Goal: Contribute content: Contribute content

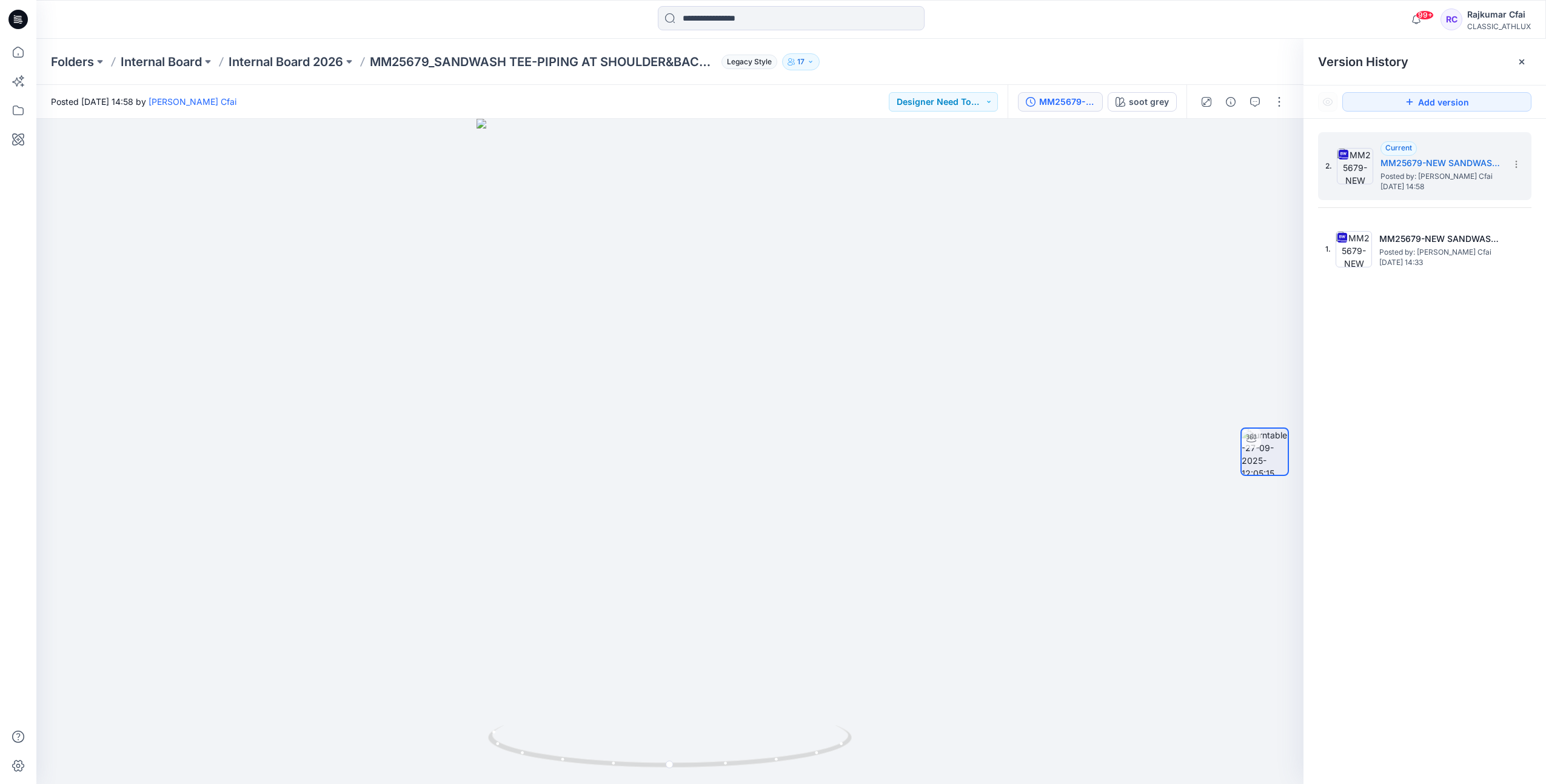
drag, startPoint x: 21, startPoint y: 18, endPoint x: 69, endPoint y: 21, distance: 48.1
click at [21, 18] on icon at bounding box center [19, 18] width 5 height 1
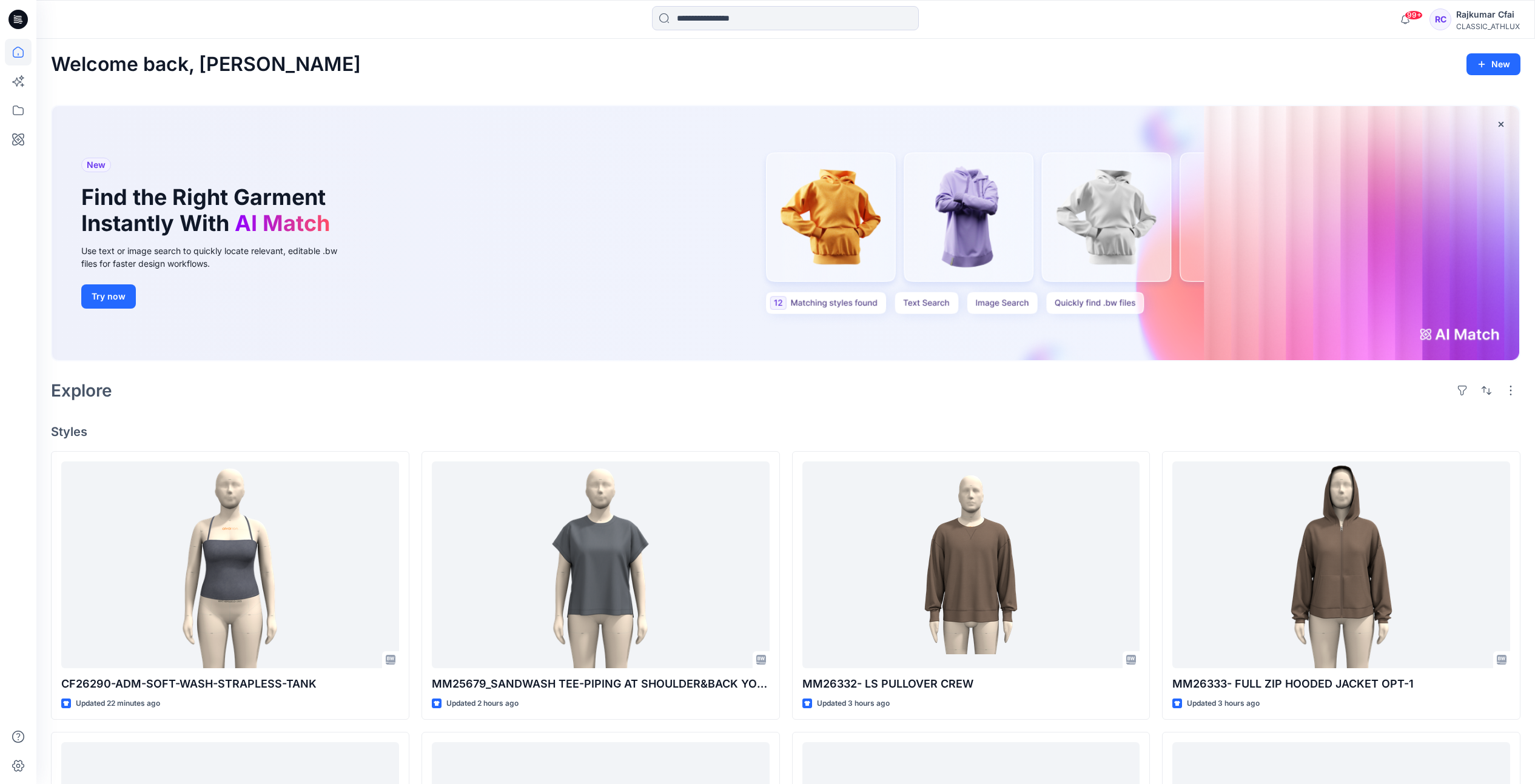
click at [466, 394] on div "Explore" at bounding box center [786, 390] width 1470 height 29
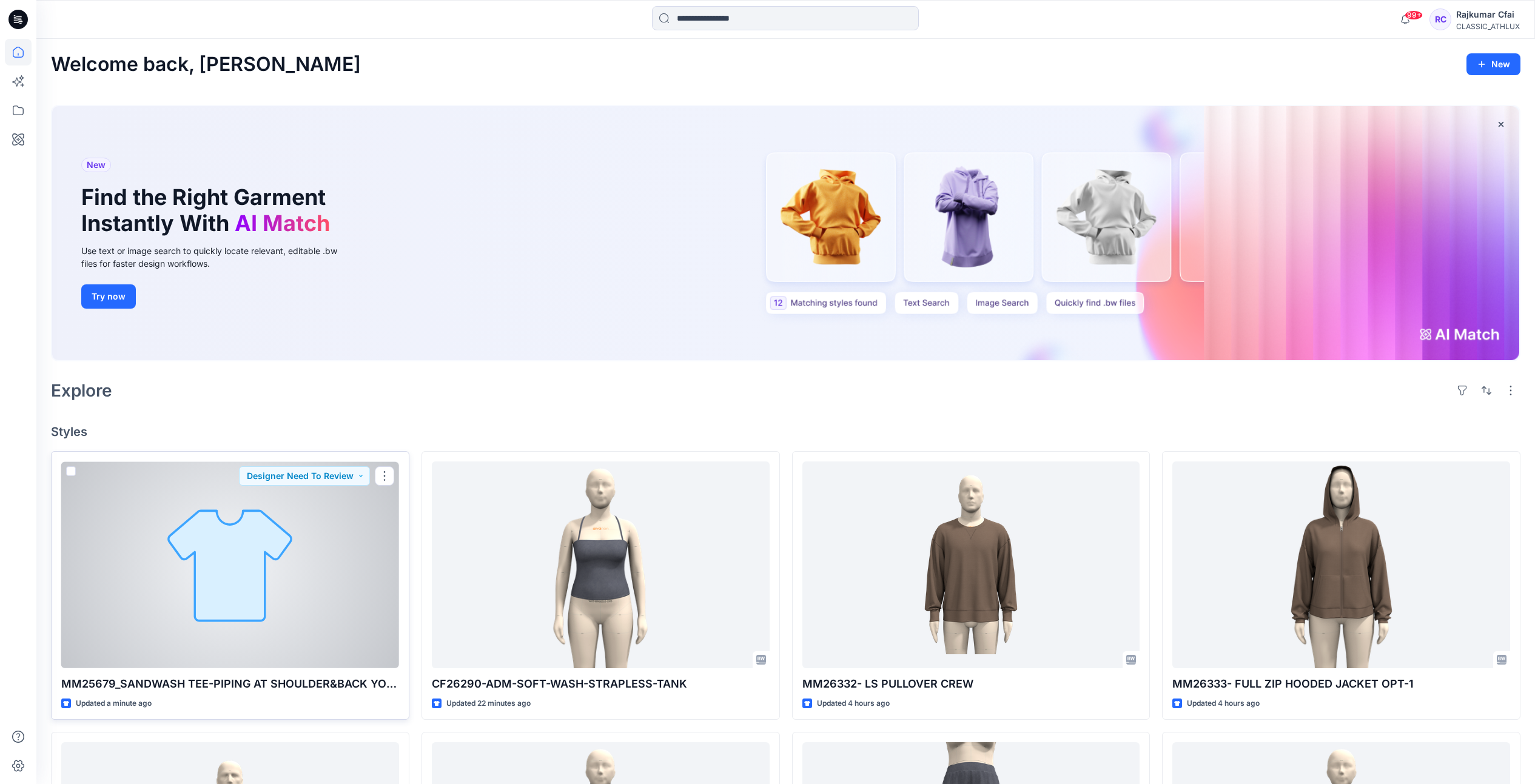
click at [343, 555] on div at bounding box center [230, 565] width 338 height 207
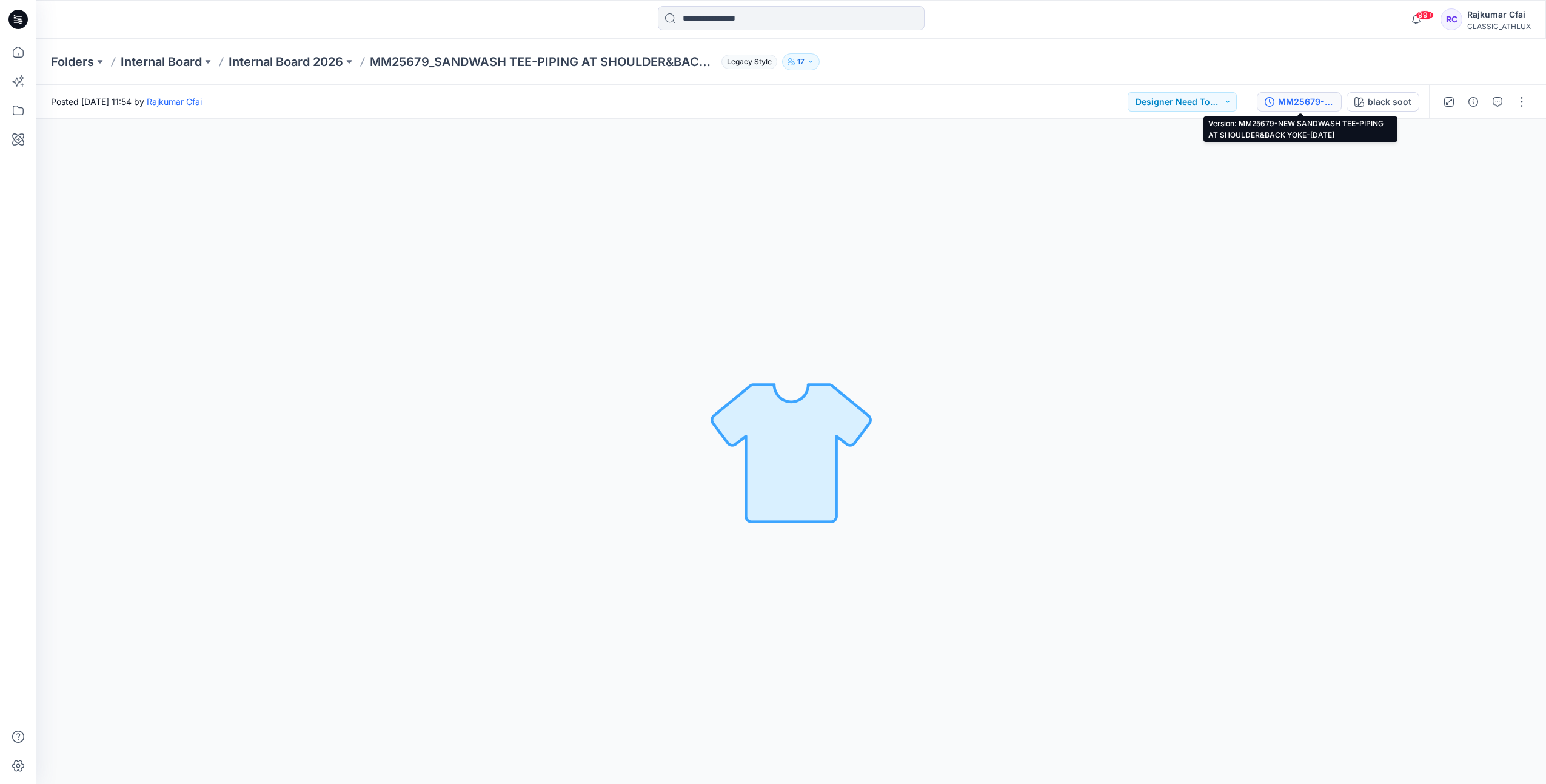
click at [1303, 102] on div "MM25679-NEW SANDWASH TEE-PIPING AT SHOULDER&BACK YOKE-[DATE]" at bounding box center [1306, 102] width 56 height 13
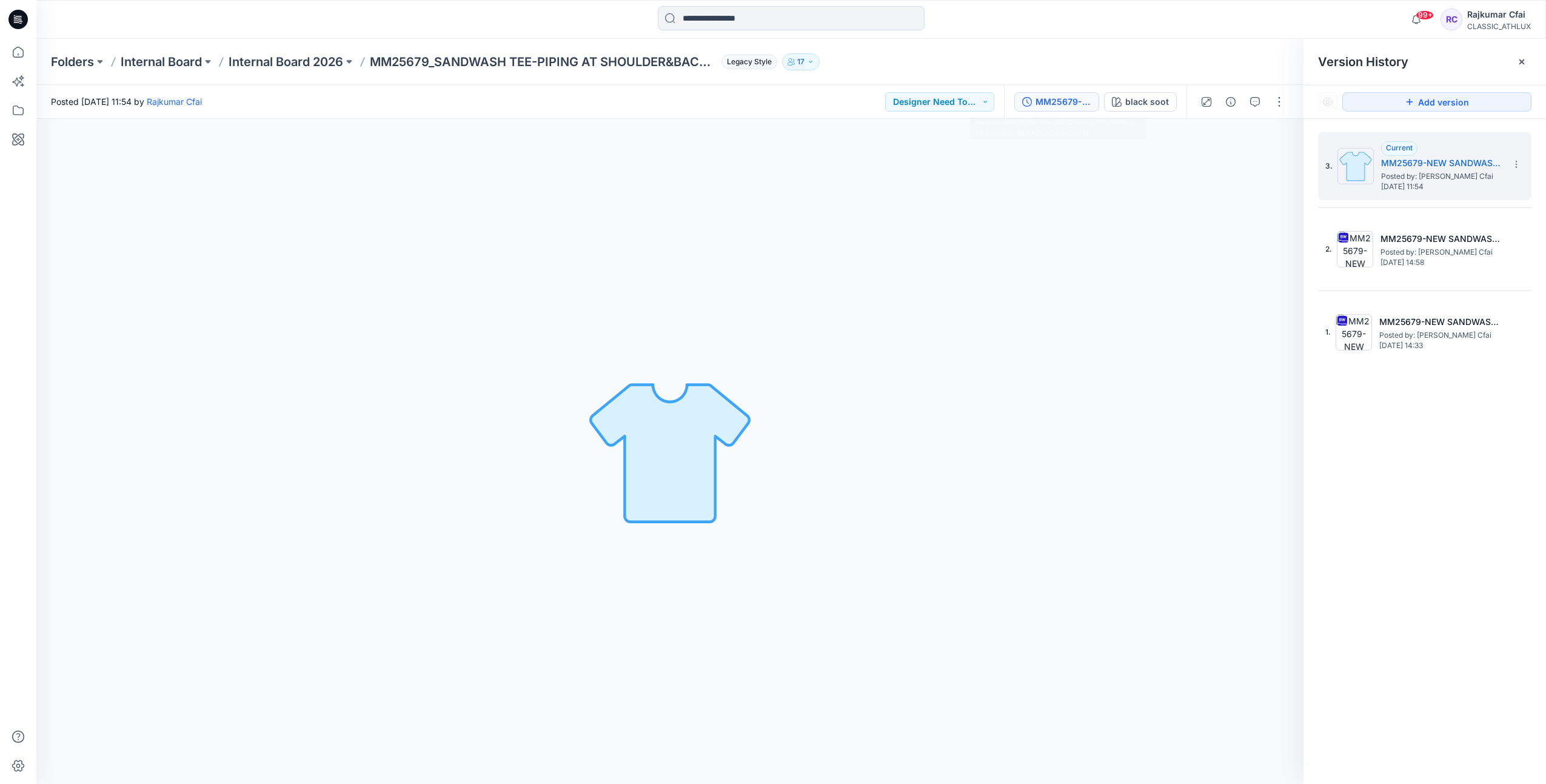
drag, startPoint x: 963, startPoint y: 363, endPoint x: 1545, endPoint y: 49, distance: 661.3
click at [967, 357] on div "black soot Loading... Material Properties Loading..." at bounding box center [670, 451] width 1267 height 665
click at [1278, 103] on button "button" at bounding box center [1279, 102] width 19 height 19
click at [1205, 132] on p "Edit" at bounding box center [1202, 130] width 15 height 13
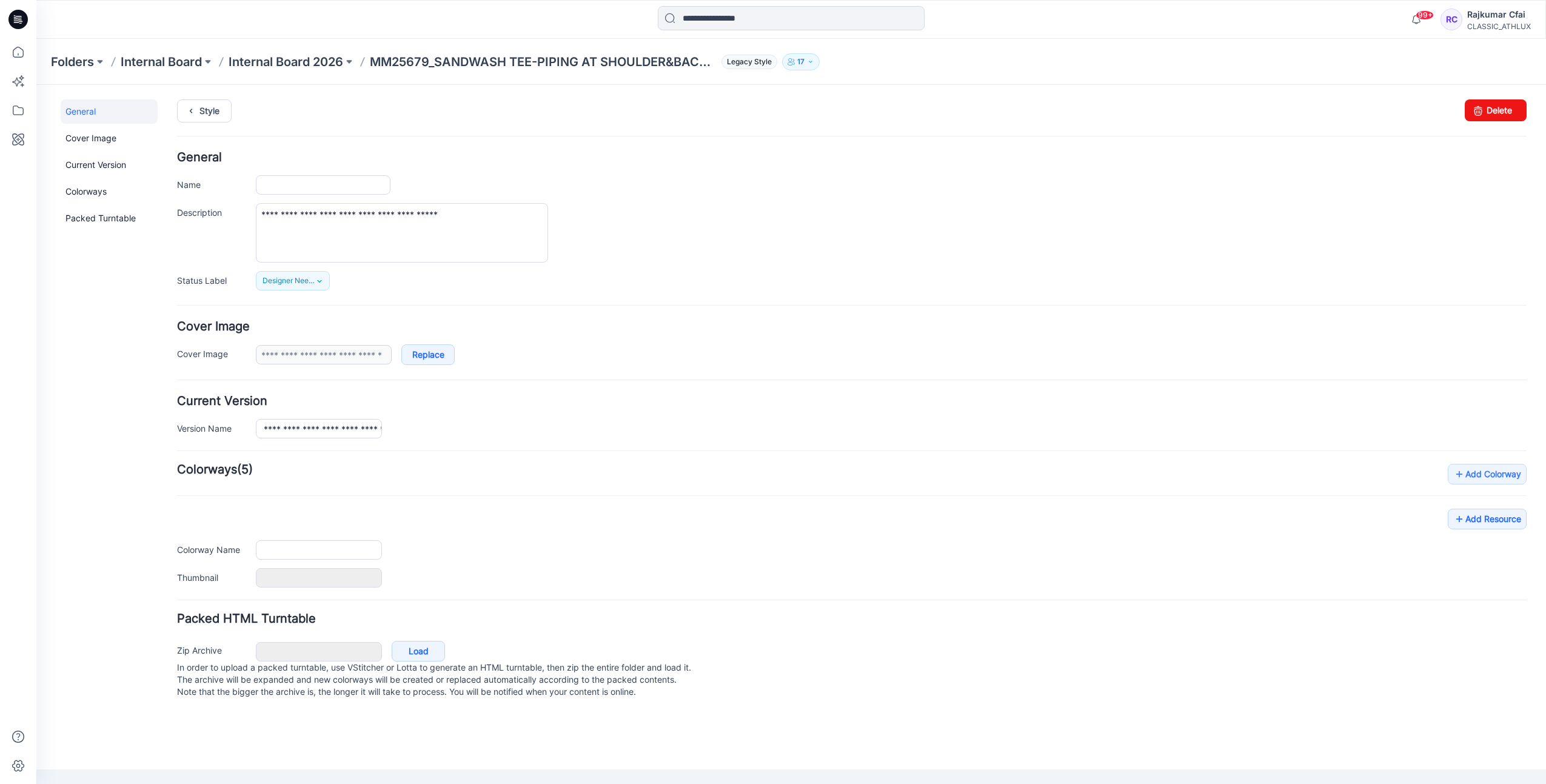
type input "**********"
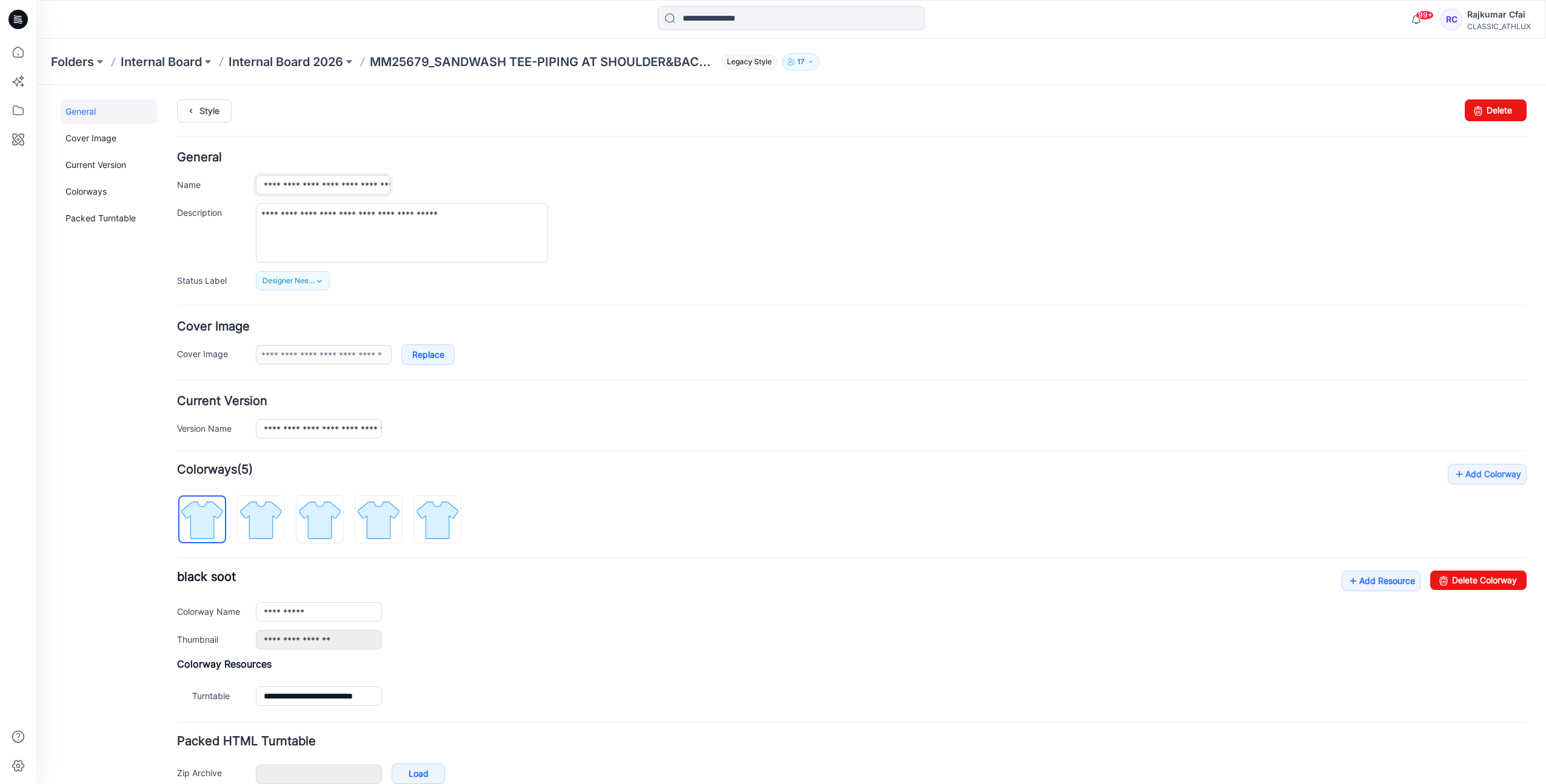
scroll to position [0, 131]
drag, startPoint x: 259, startPoint y: 188, endPoint x: 828, endPoint y: 192, distance: 569.0
click at [828, 192] on div "**********" at bounding box center [891, 185] width 1271 height 19
click at [211, 112] on link "Style" at bounding box center [204, 111] width 54 height 23
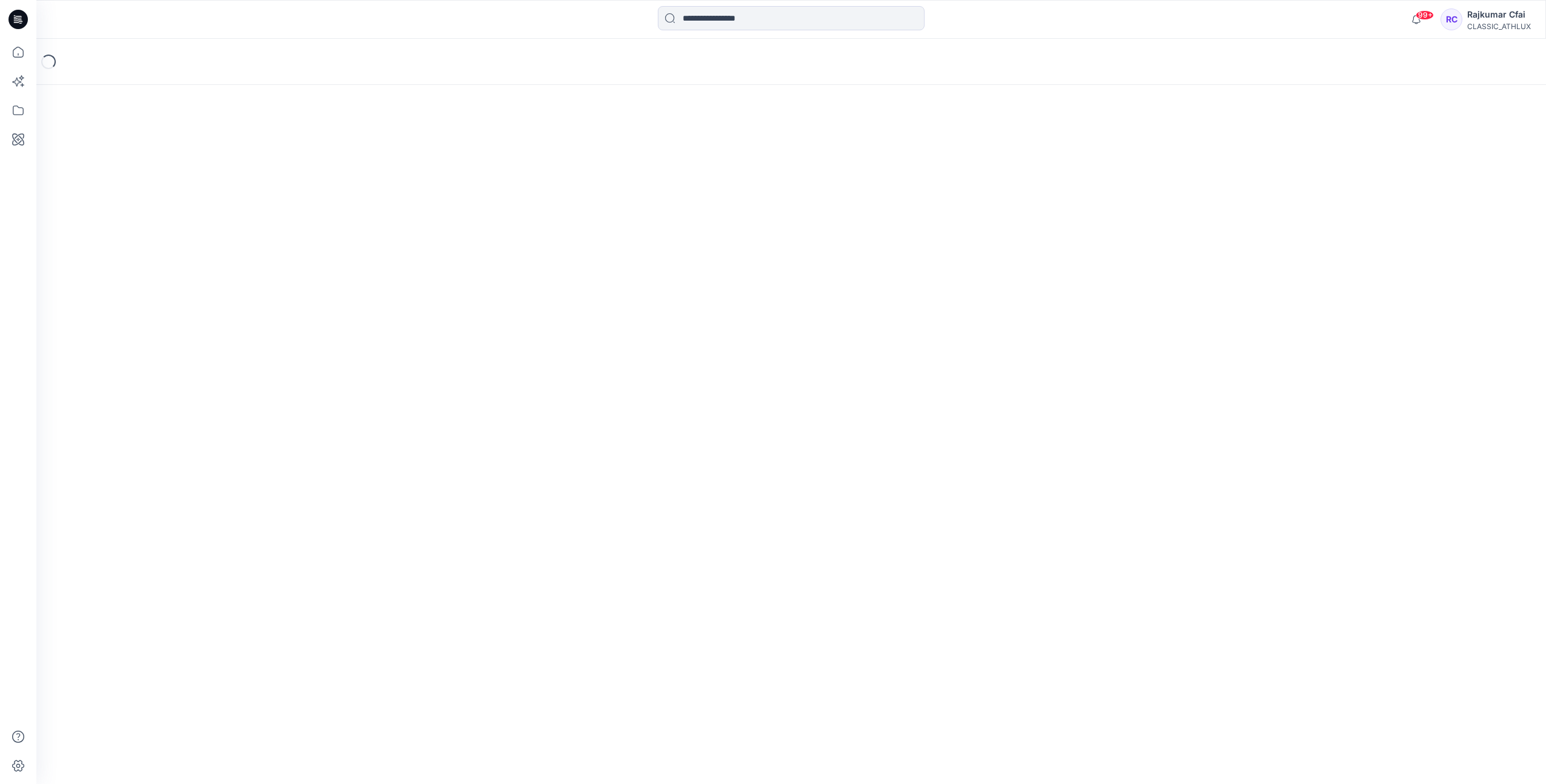
click at [23, 21] on icon at bounding box center [18, 19] width 19 height 19
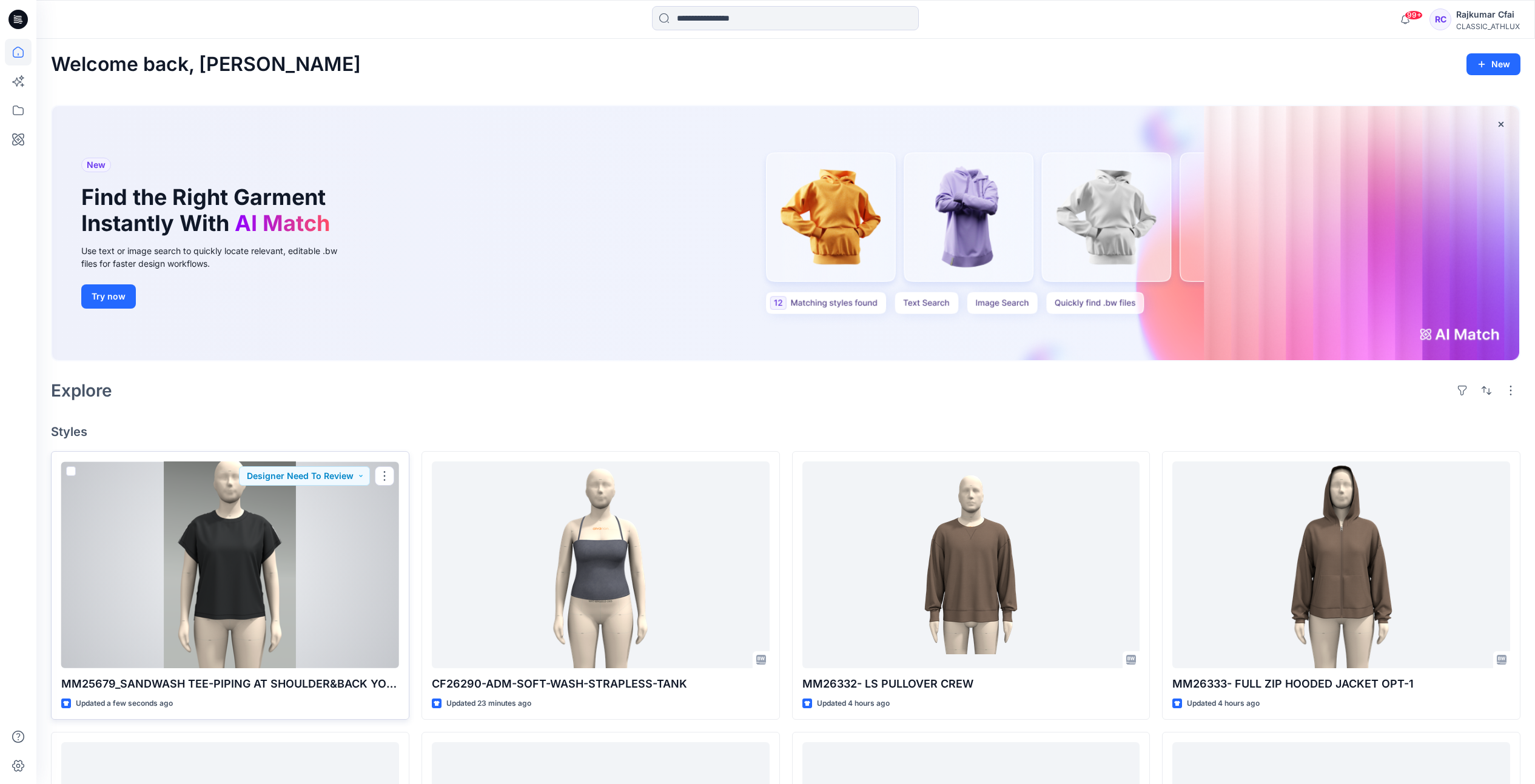
click at [349, 596] on div at bounding box center [230, 565] width 338 height 207
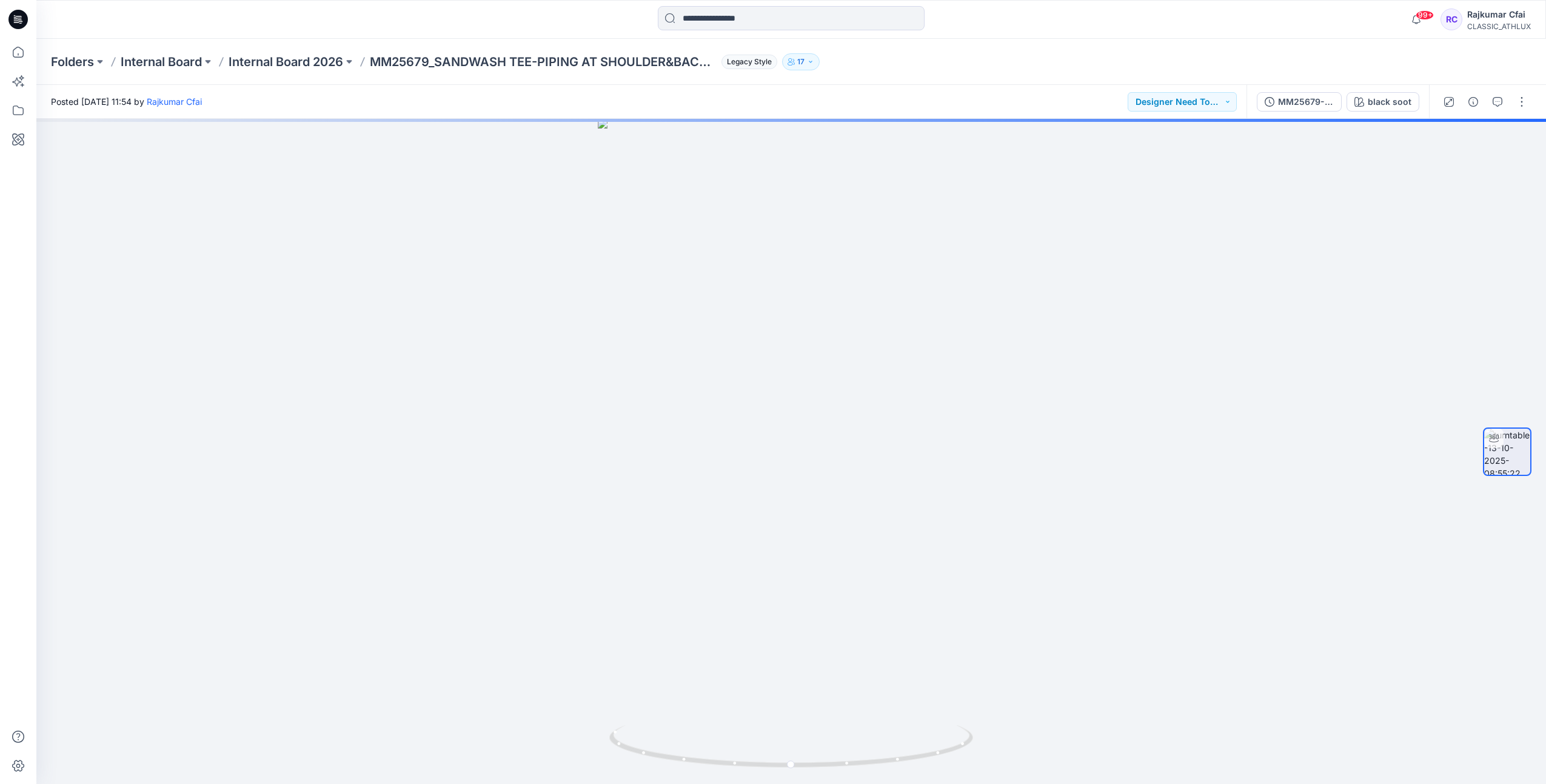
click at [12, 20] on icon at bounding box center [18, 19] width 19 height 19
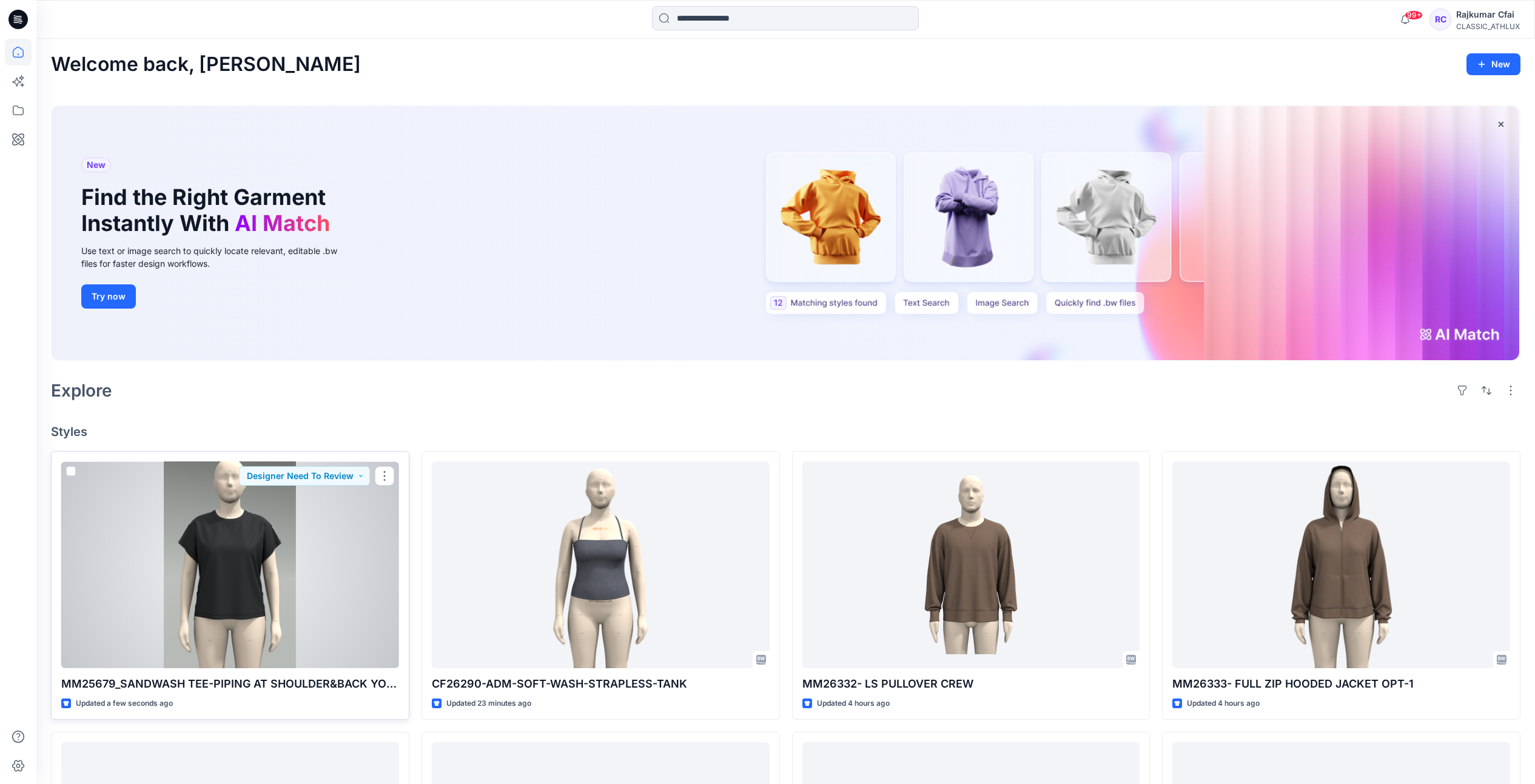
click at [383, 514] on div at bounding box center [230, 565] width 338 height 207
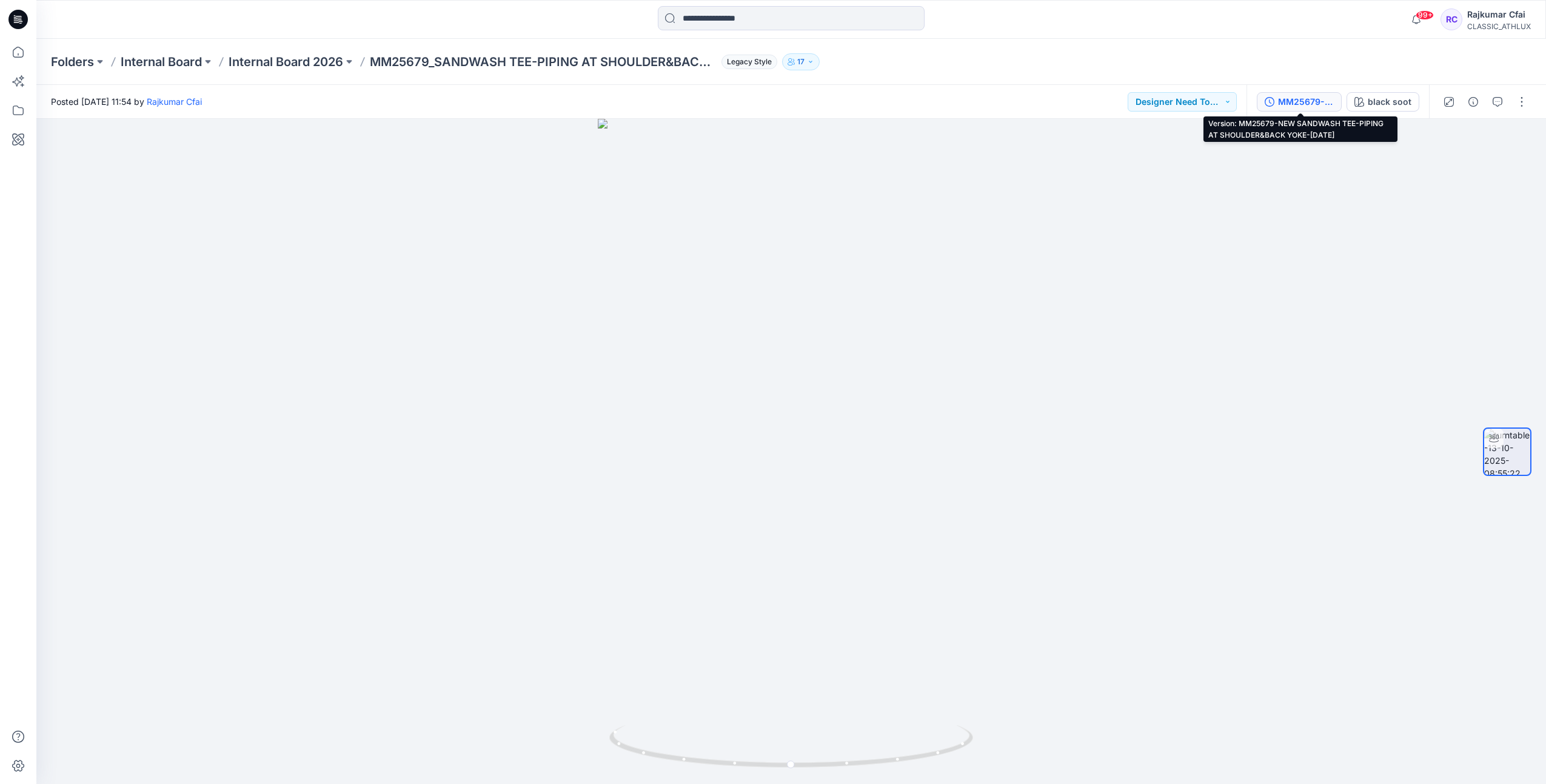
click at [1305, 109] on button "MM25679-NEW SANDWASH TEE-PIPING AT SHOULDER&BACK YOKE-Oct13" at bounding box center [1299, 102] width 85 height 19
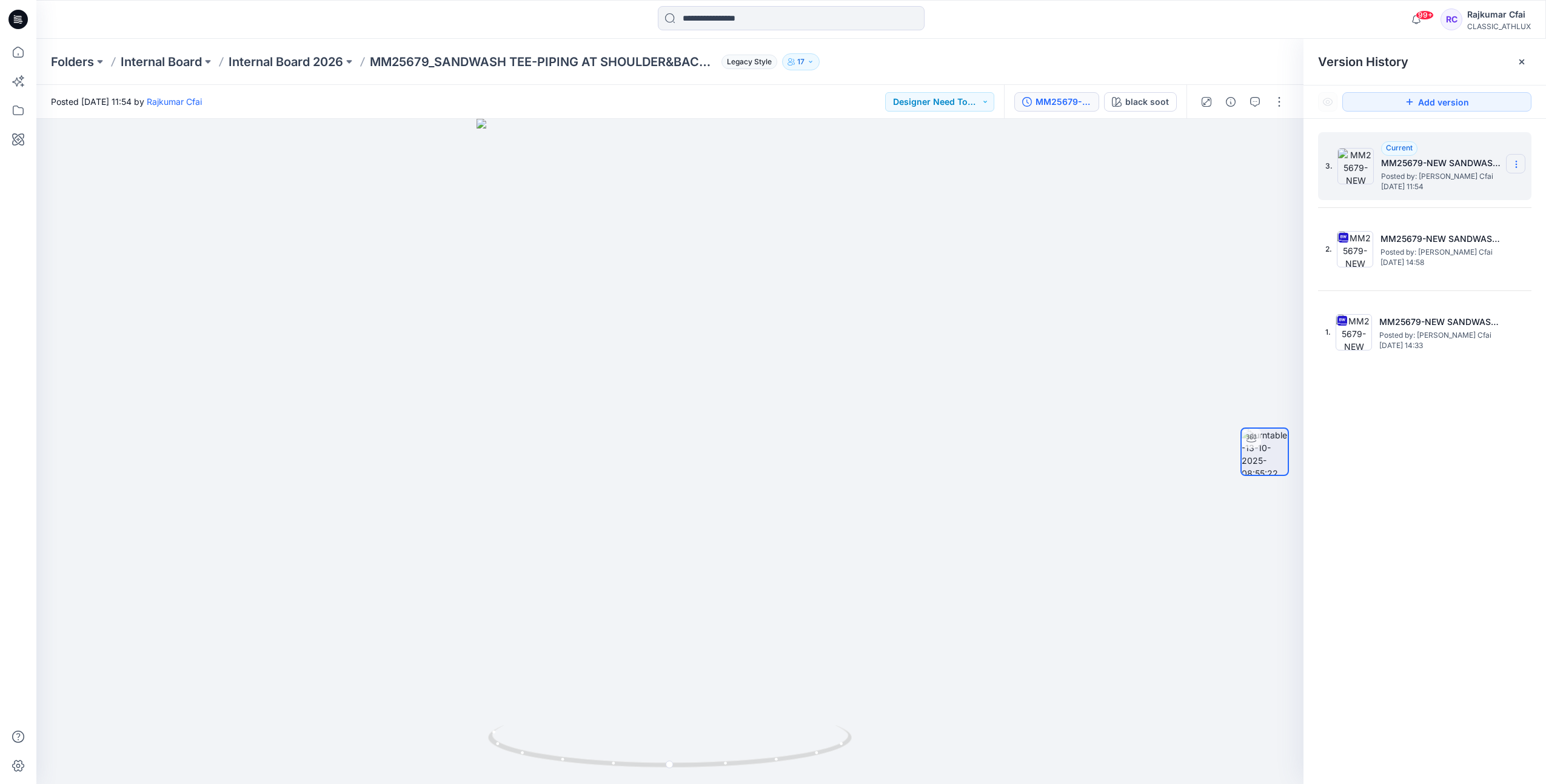
click at [1519, 165] on icon at bounding box center [1516, 164] width 10 height 10
click at [1410, 243] on span "Delete Version" at bounding box center [1433, 242] width 57 height 14
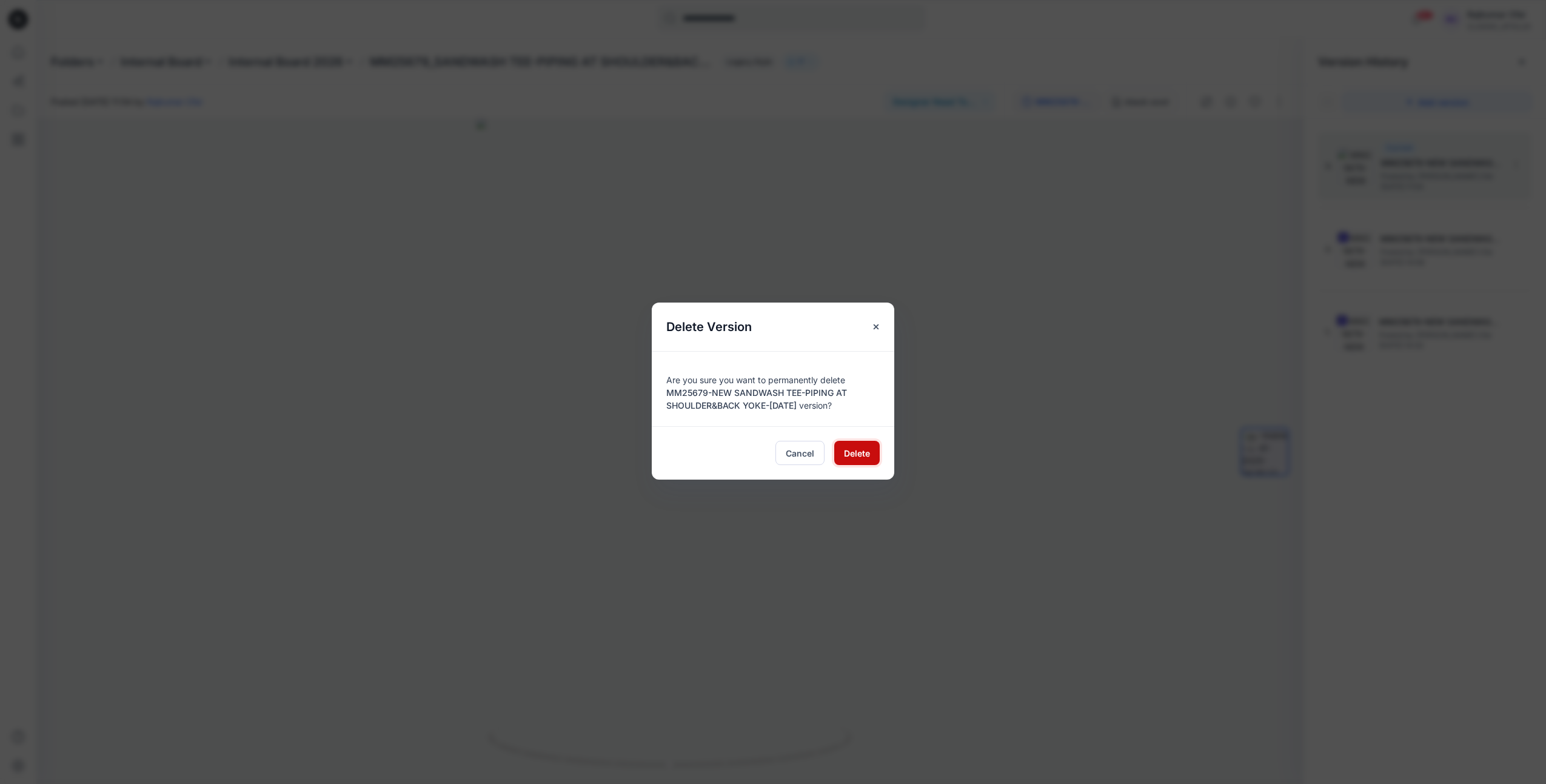
click at [869, 450] on span "Delete" at bounding box center [857, 453] width 26 height 13
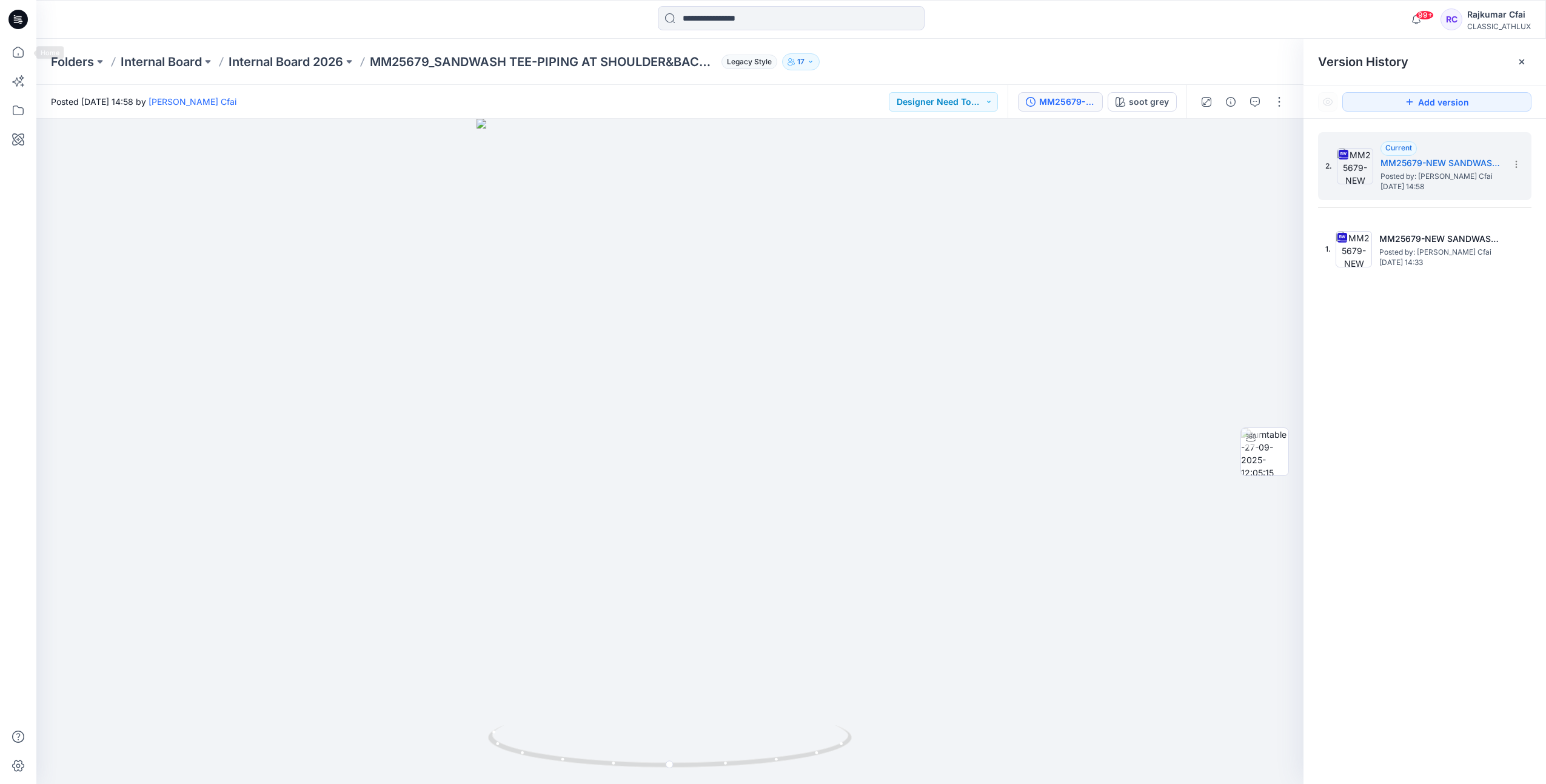
click at [19, 23] on icon at bounding box center [18, 19] width 19 height 19
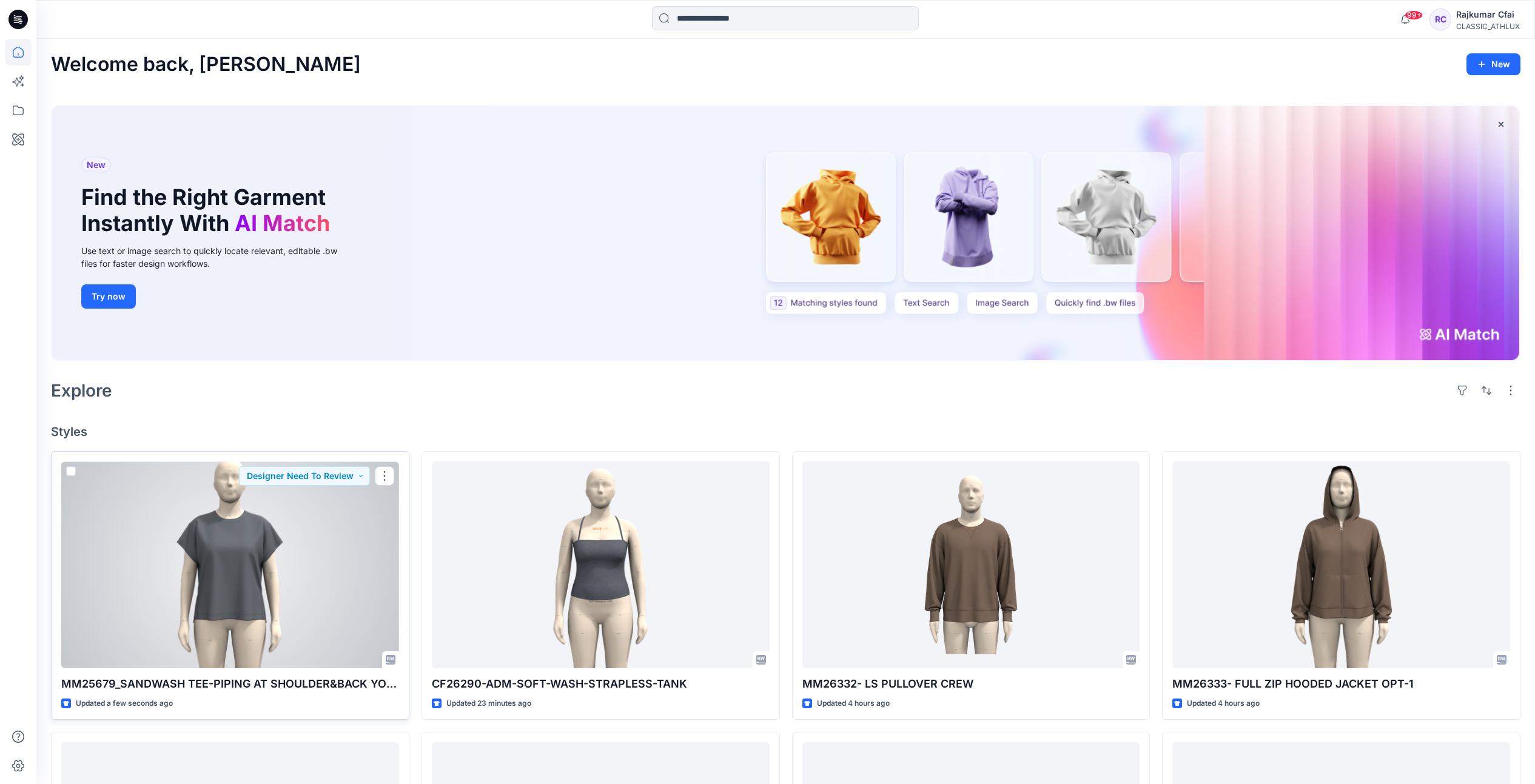
click at [303, 522] on div at bounding box center [230, 565] width 338 height 207
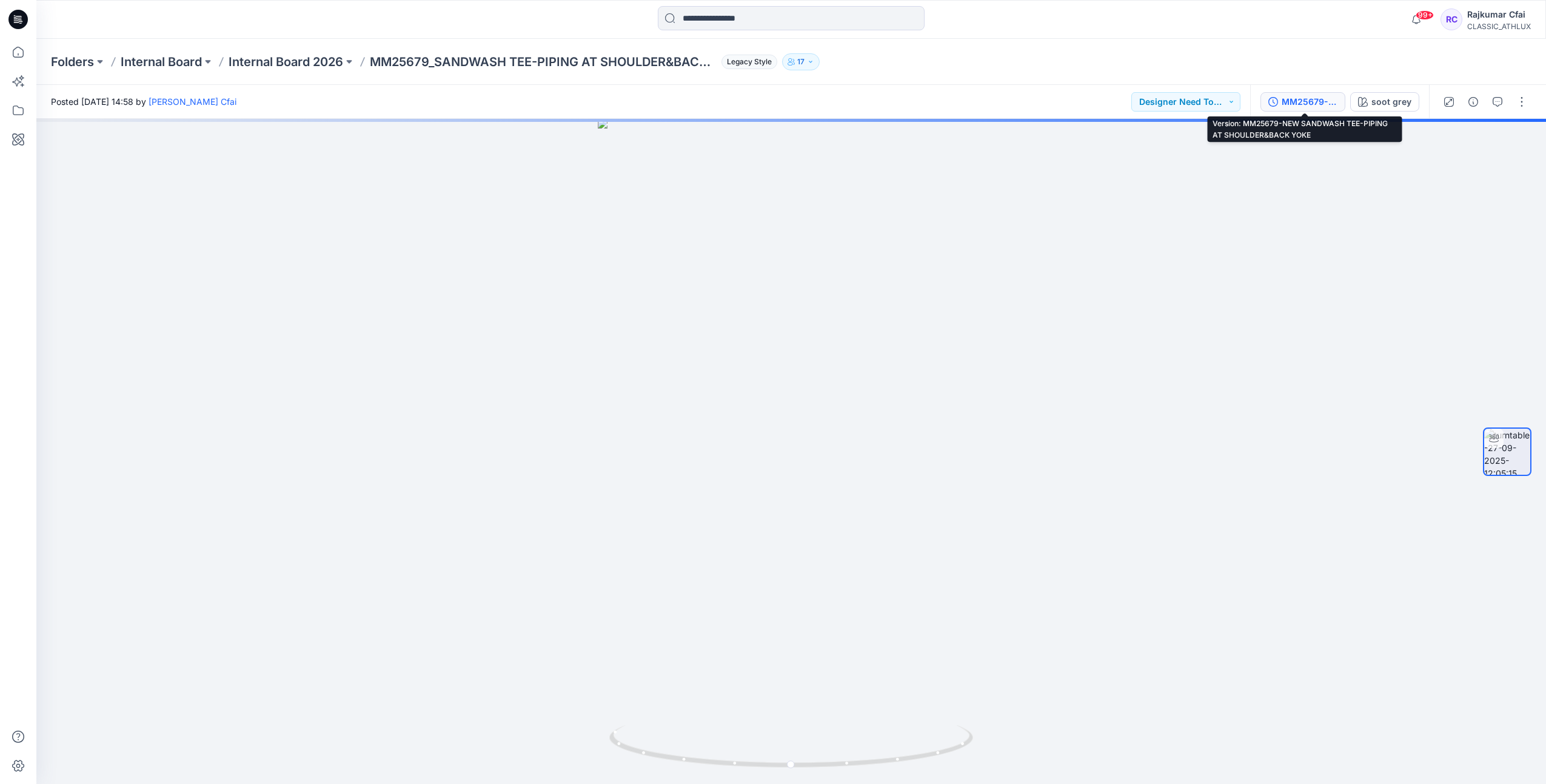
click at [1299, 104] on div "MM25679-NEW SANDWASH TEE-PIPING AT SHOULDER&BACK YOKE" at bounding box center [1310, 102] width 56 height 13
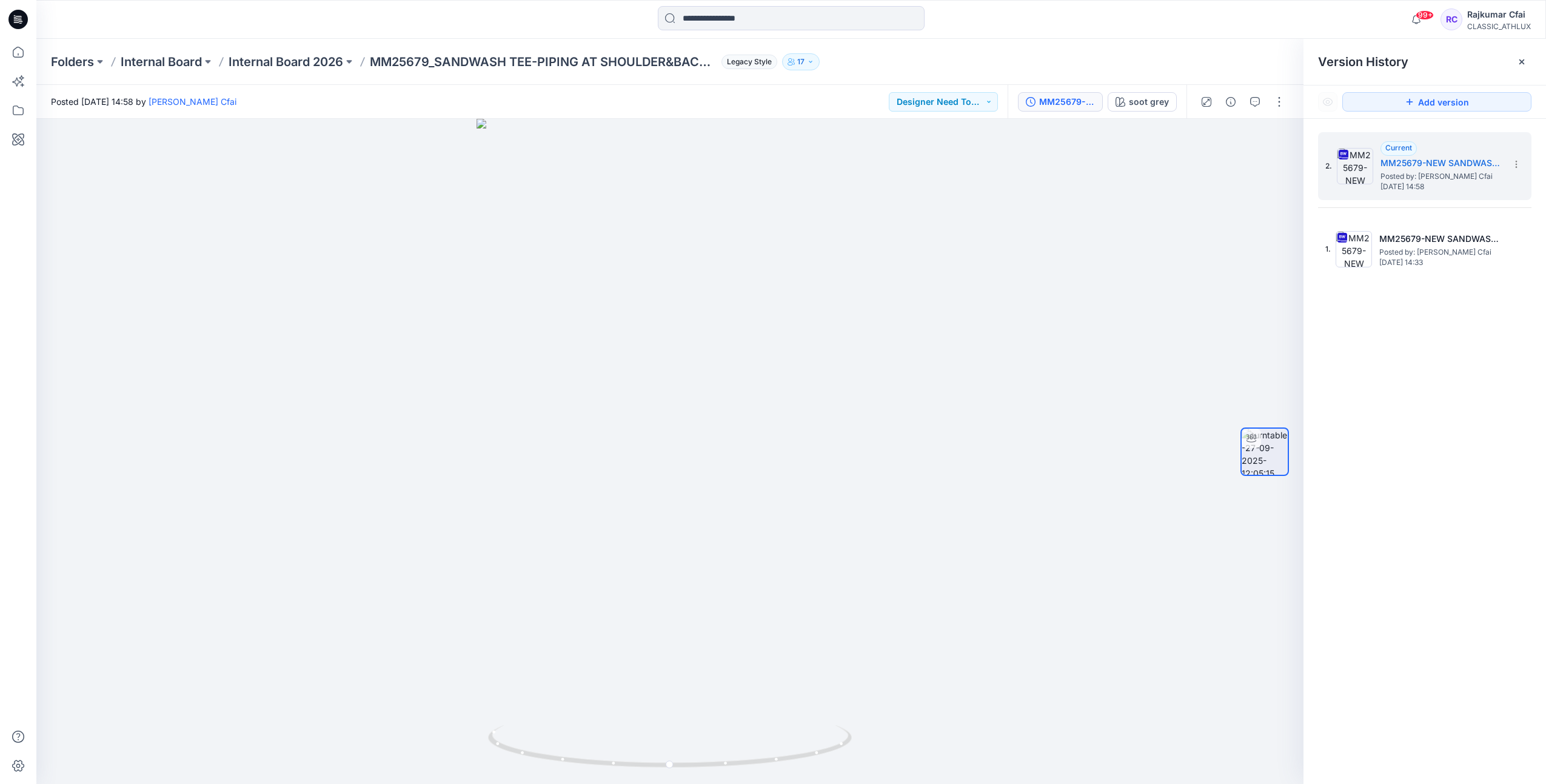
click at [17, 18] on icon at bounding box center [19, 18] width 5 height 1
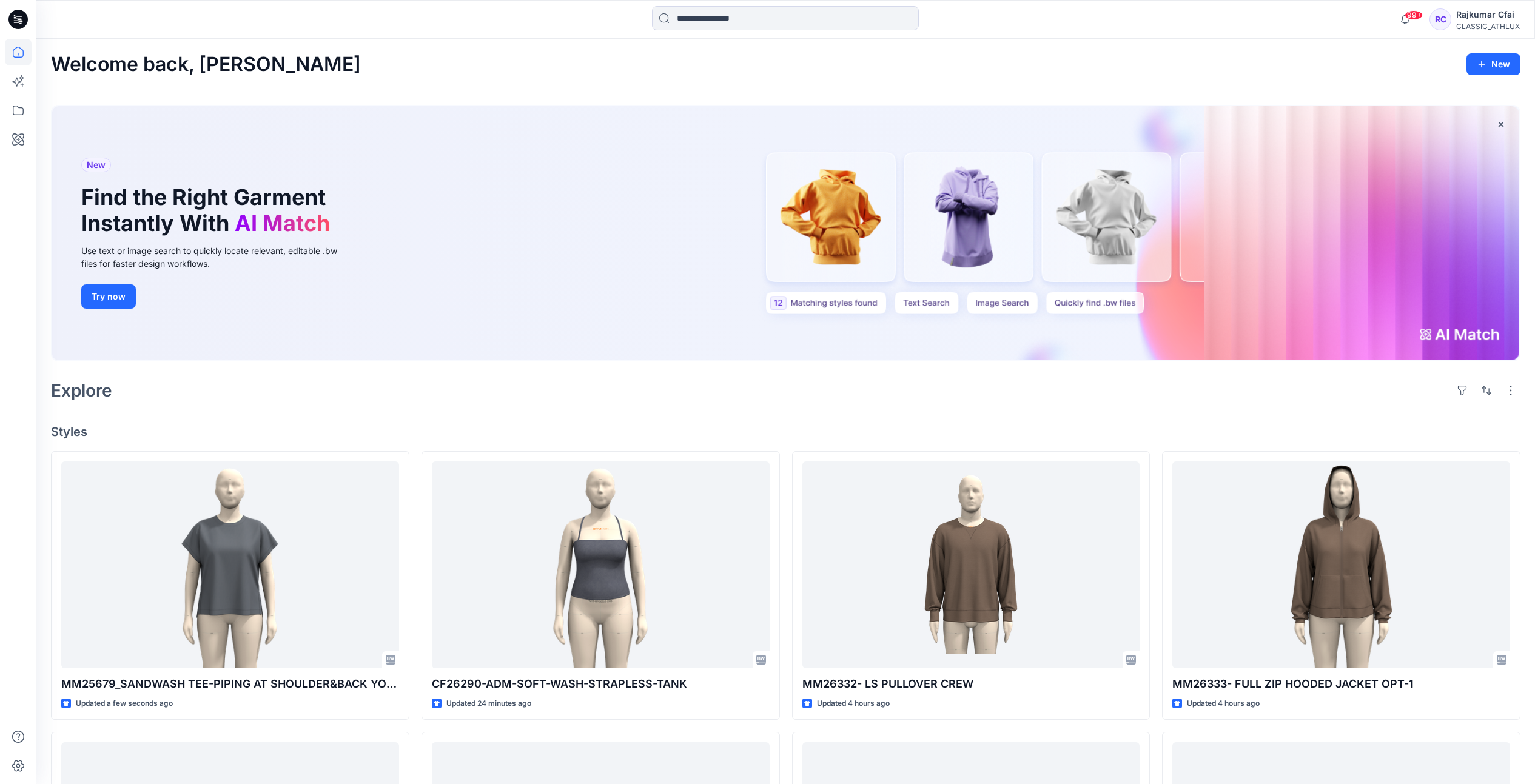
click at [508, 412] on div "Welcome back, Rajkumar New New Find the Right Garment Instantly With AI Match U…" at bounding box center [786, 689] width 1499 height 1301
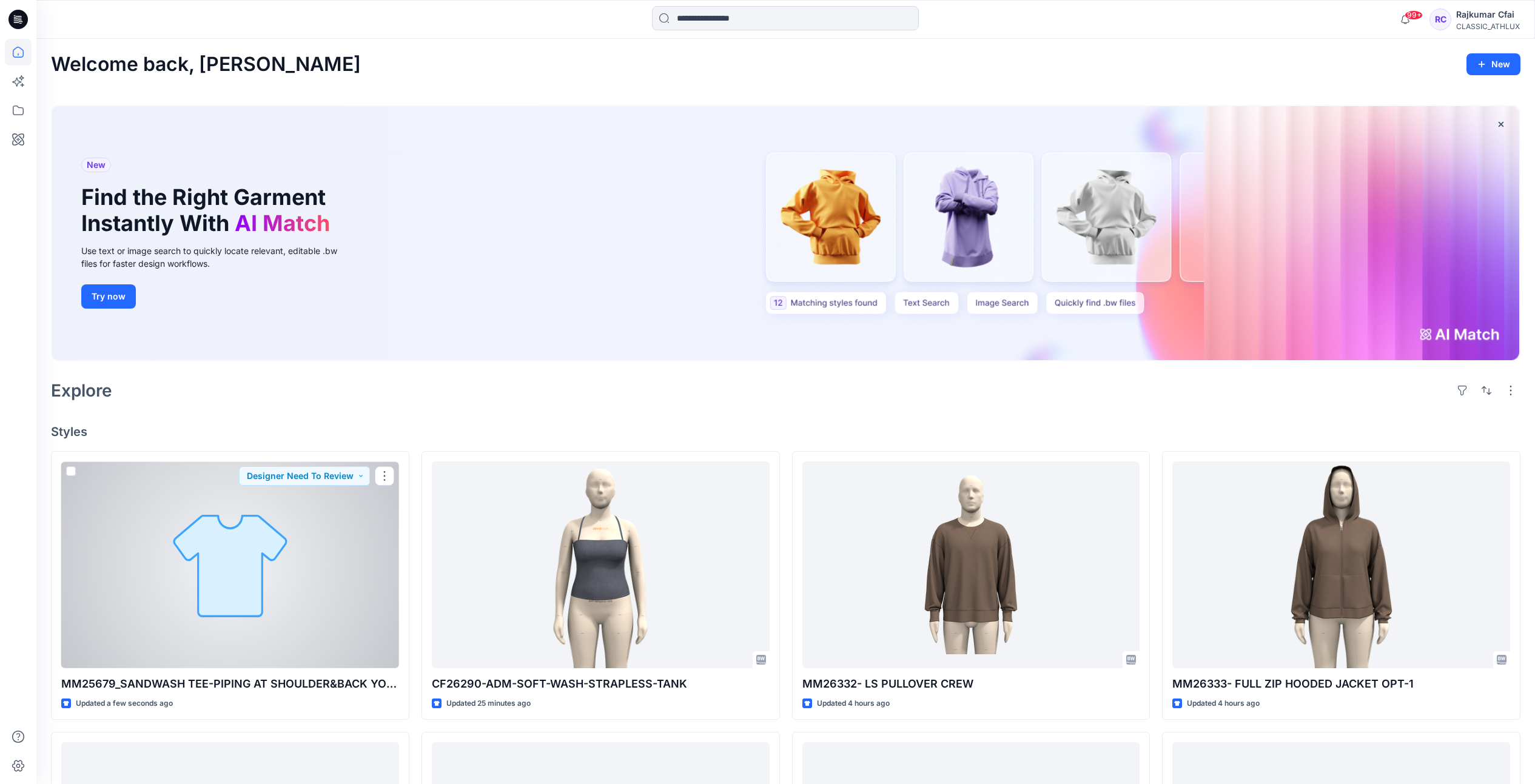
drag, startPoint x: 222, startPoint y: 561, endPoint x: 225, endPoint y: 555, distance: 6.7
click at [221, 561] on div at bounding box center [230, 565] width 338 height 207
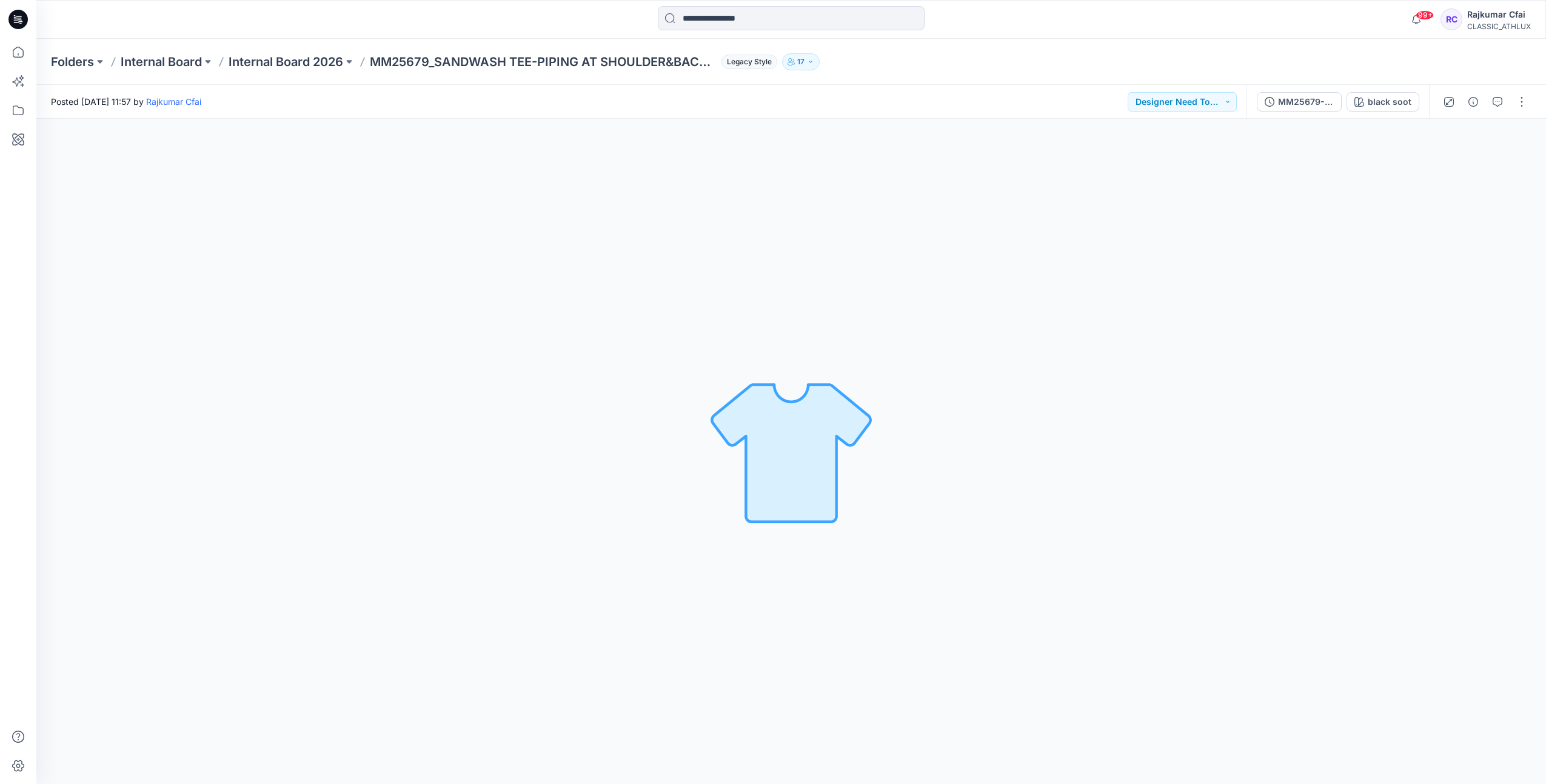
click at [16, 23] on icon at bounding box center [18, 19] width 19 height 19
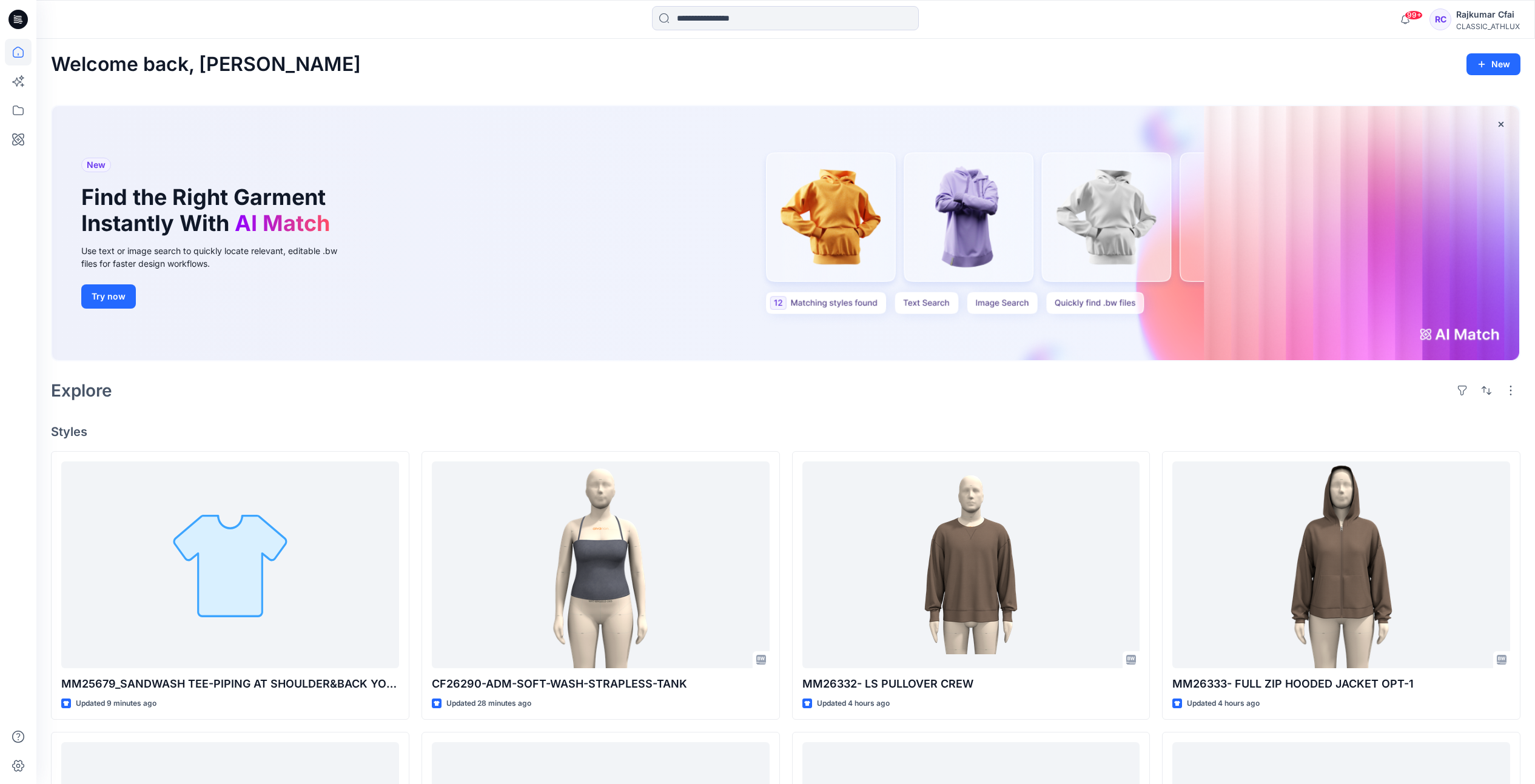
click at [416, 406] on div "Welcome back, [PERSON_NAME] New New Find the Right Garment Instantly With AI Ma…" at bounding box center [786, 689] width 1499 height 1301
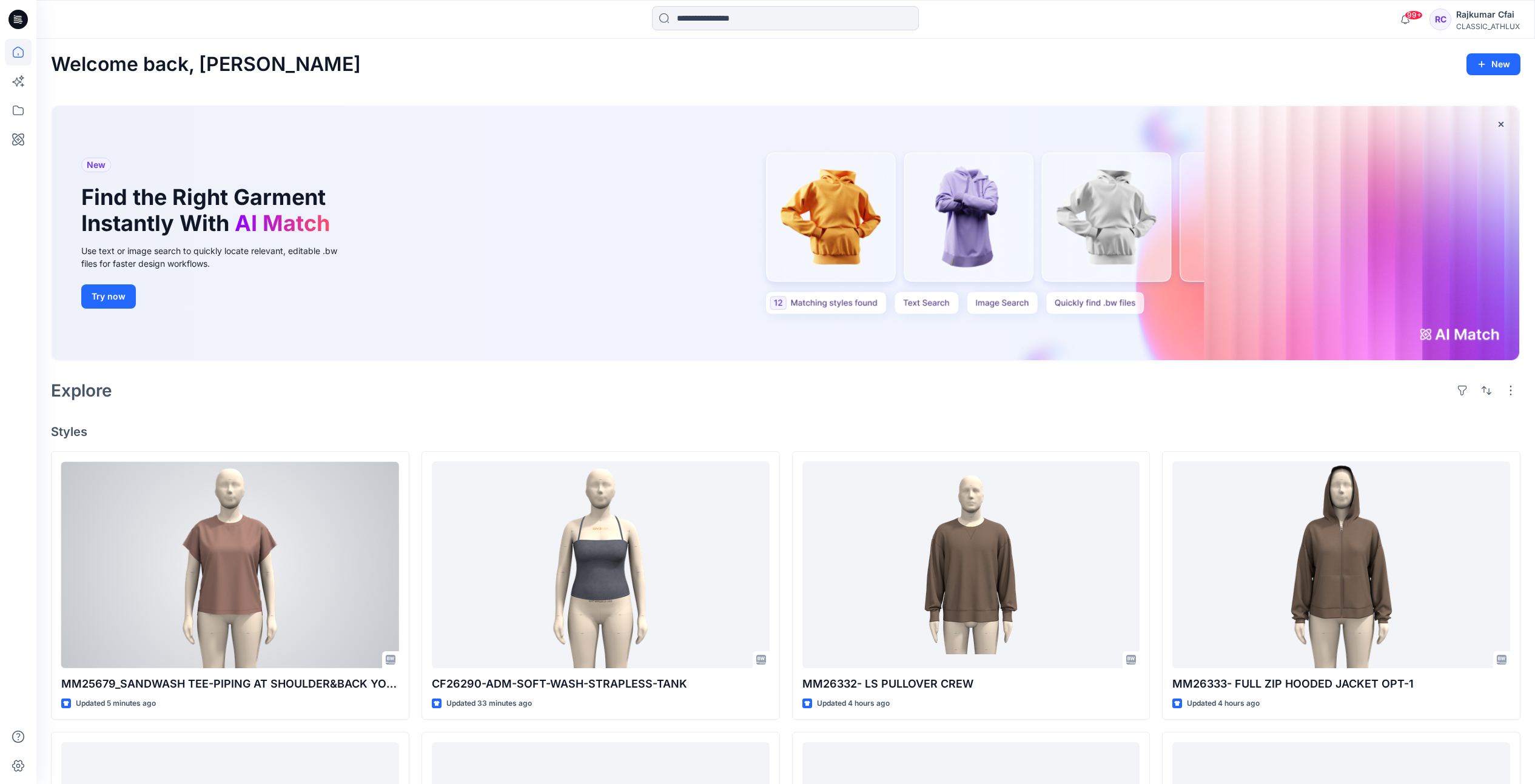
click at [302, 556] on div at bounding box center [230, 565] width 338 height 207
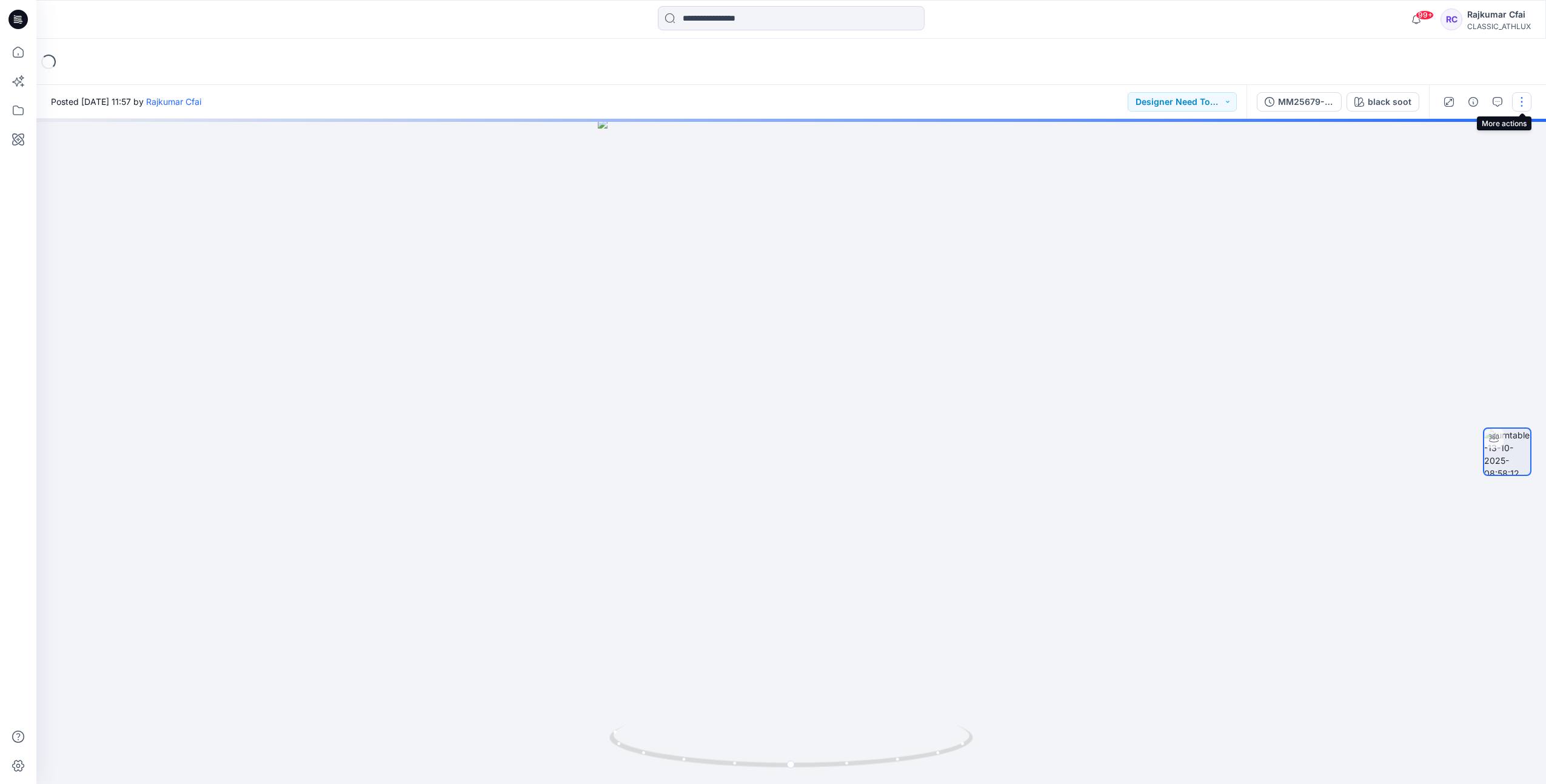
click at [1521, 102] on button "button" at bounding box center [1522, 102] width 19 height 19
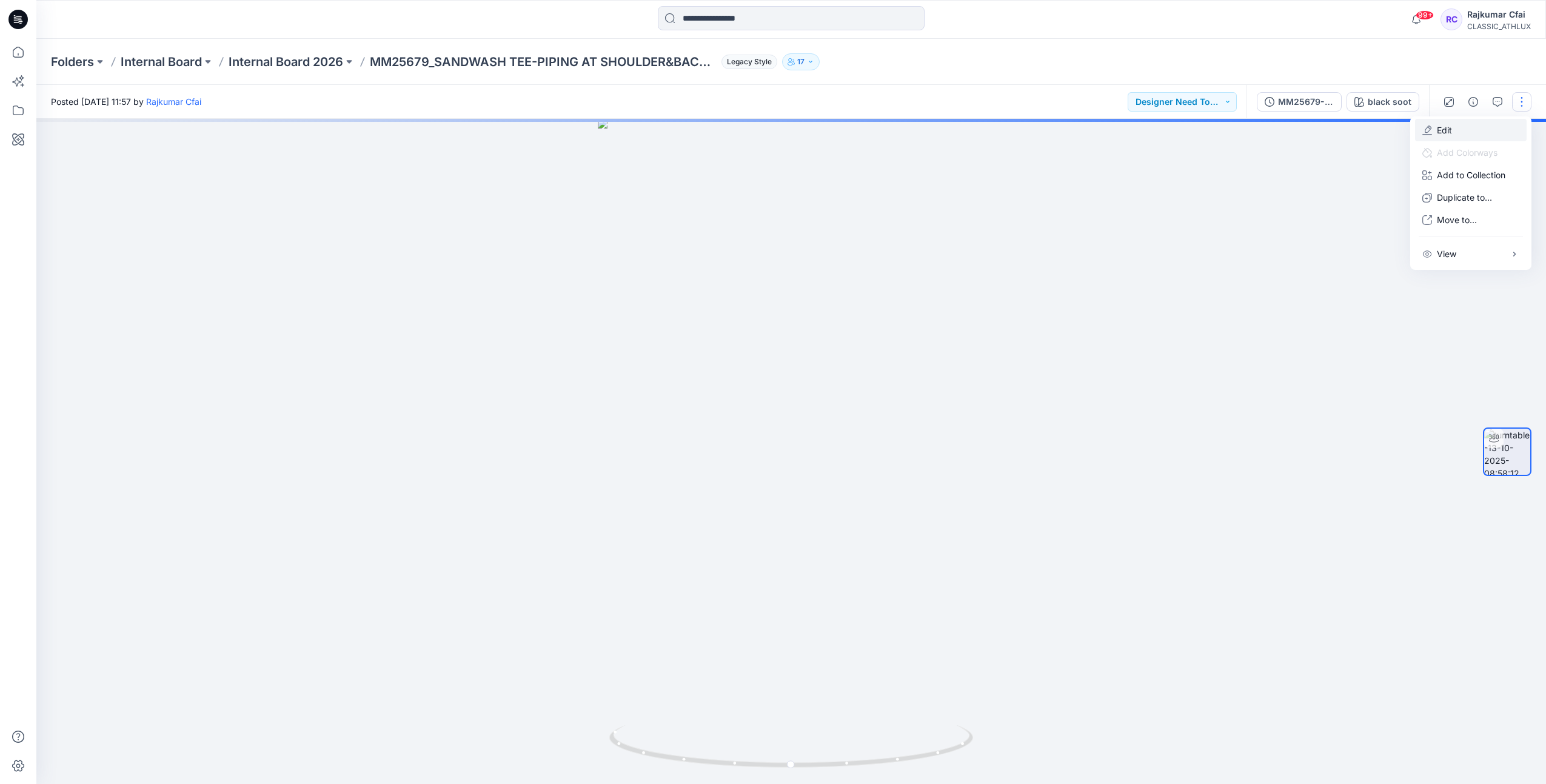
click at [1452, 134] on button "Edit" at bounding box center [1471, 130] width 111 height 23
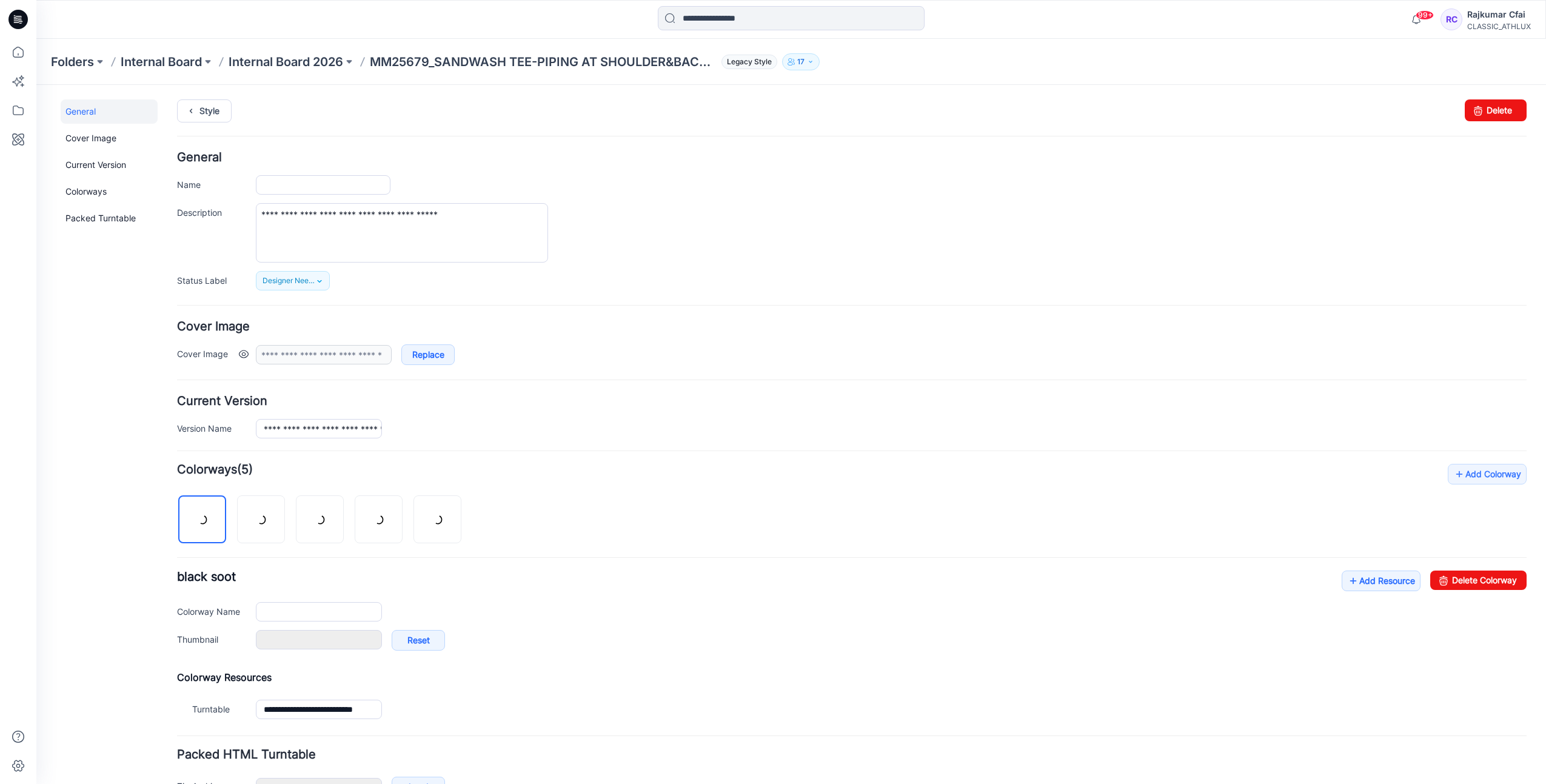
type input "**********"
click at [763, 455] on form "**********" at bounding box center [852, 495] width 1349 height 686
drag, startPoint x: 227, startPoint y: 107, endPoint x: 219, endPoint y: 107, distance: 8.0
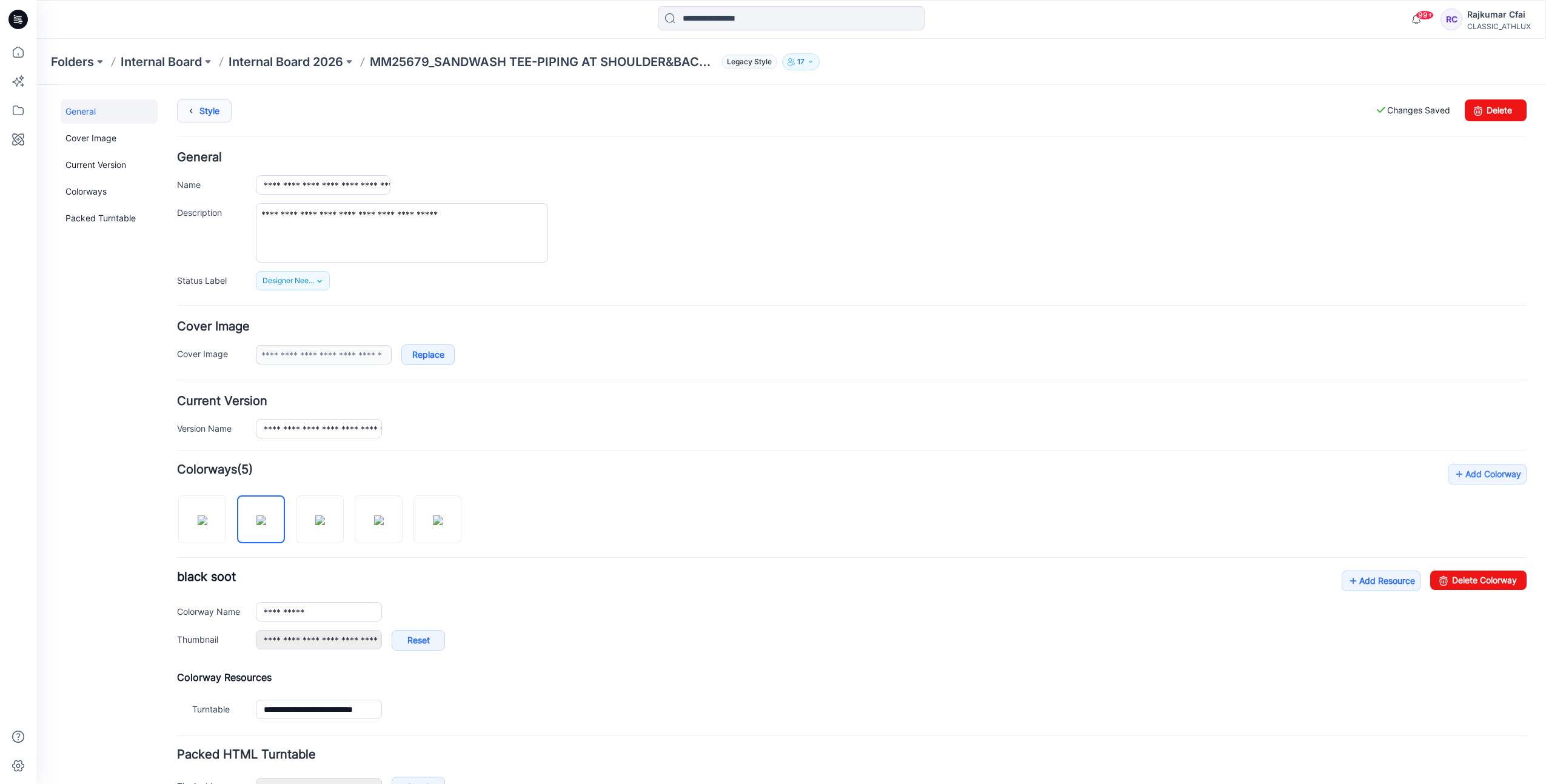
click at [226, 107] on link "Style" at bounding box center [204, 111] width 54 height 23
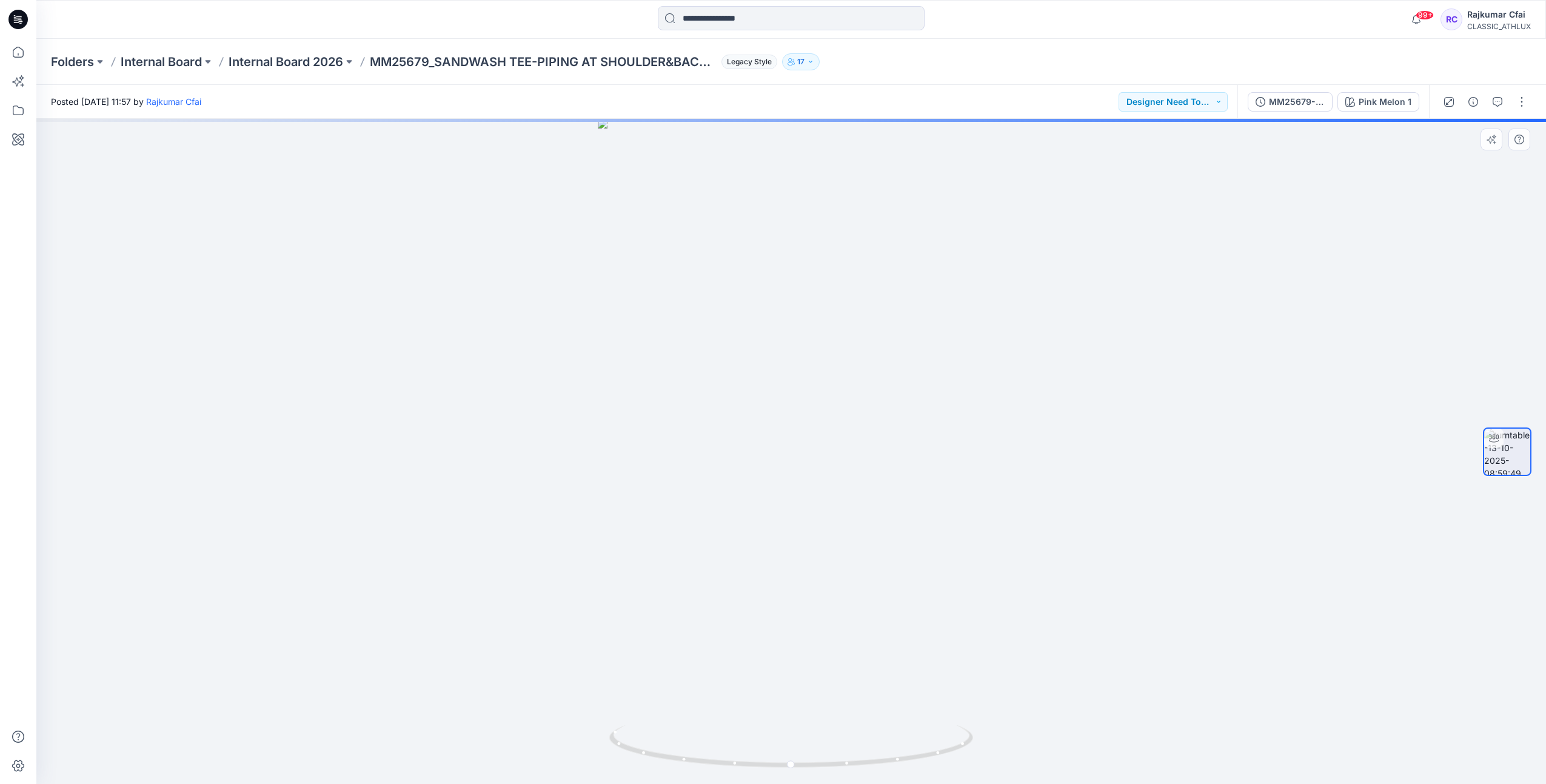
click at [641, 299] on div at bounding box center [791, 451] width 1510 height 665
click at [12, 18] on icon at bounding box center [18, 19] width 19 height 19
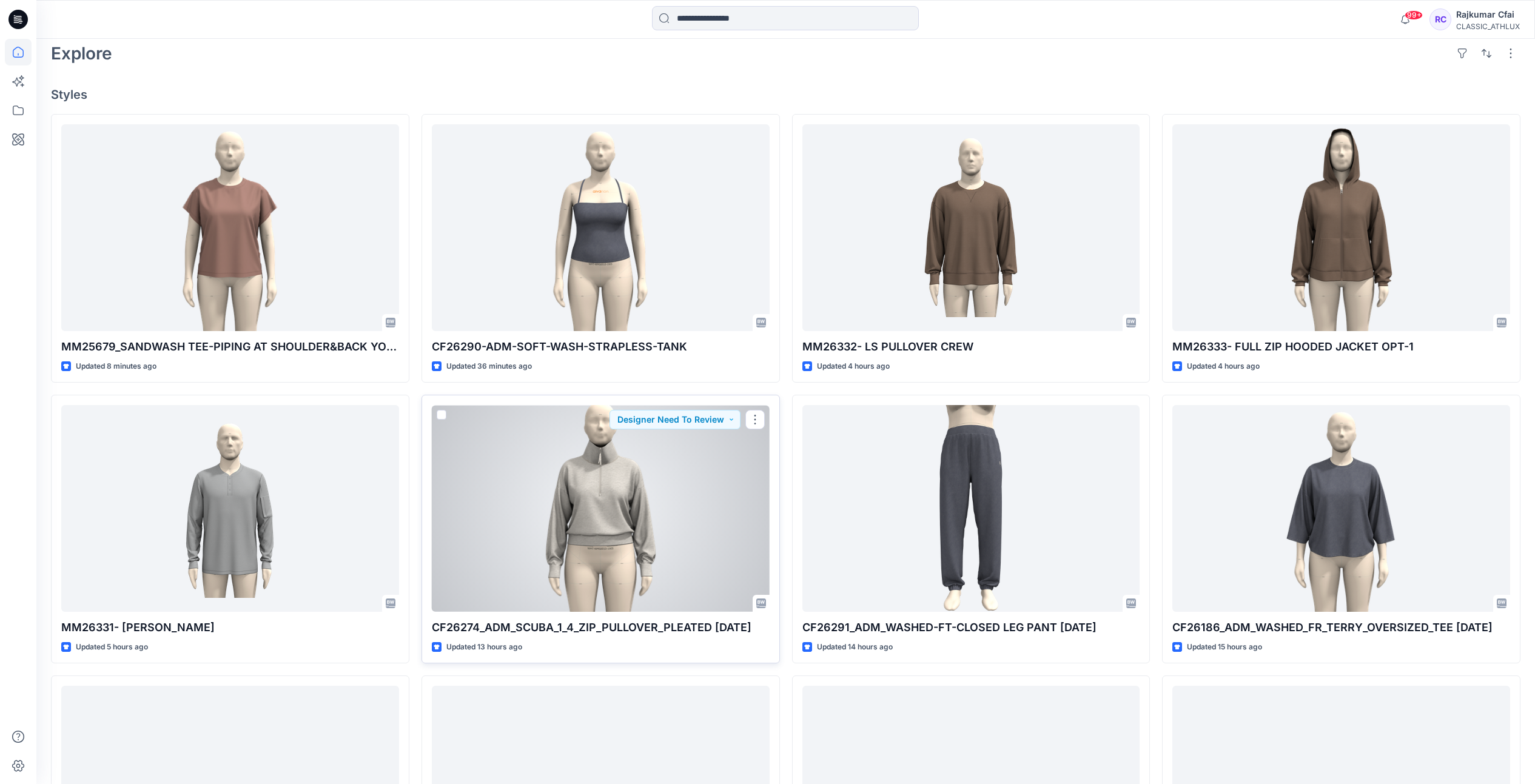
scroll to position [379, 0]
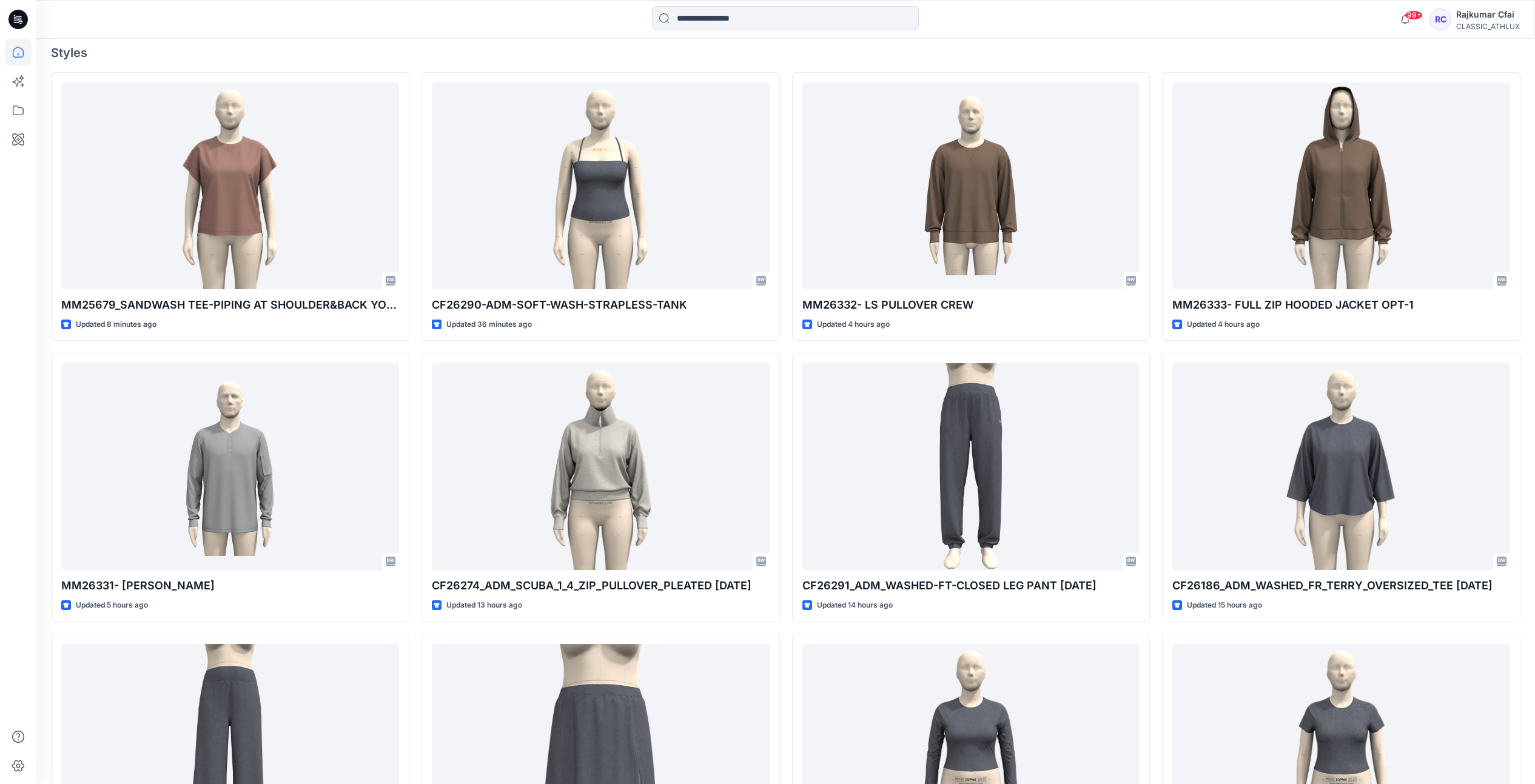
click at [788, 356] on div "MM25679_SANDWASH TEE-PIPING AT SHOULDER&BACK YOKE Updated 8 minutes ago MM26331…" at bounding box center [786, 487] width 1470 height 830
click at [777, 60] on div "Welcome back, [PERSON_NAME] New New Find the Right Garment Instantly With AI Ma…" at bounding box center [786, 311] width 1499 height 1301
click at [11, 18] on icon at bounding box center [18, 19] width 19 height 19
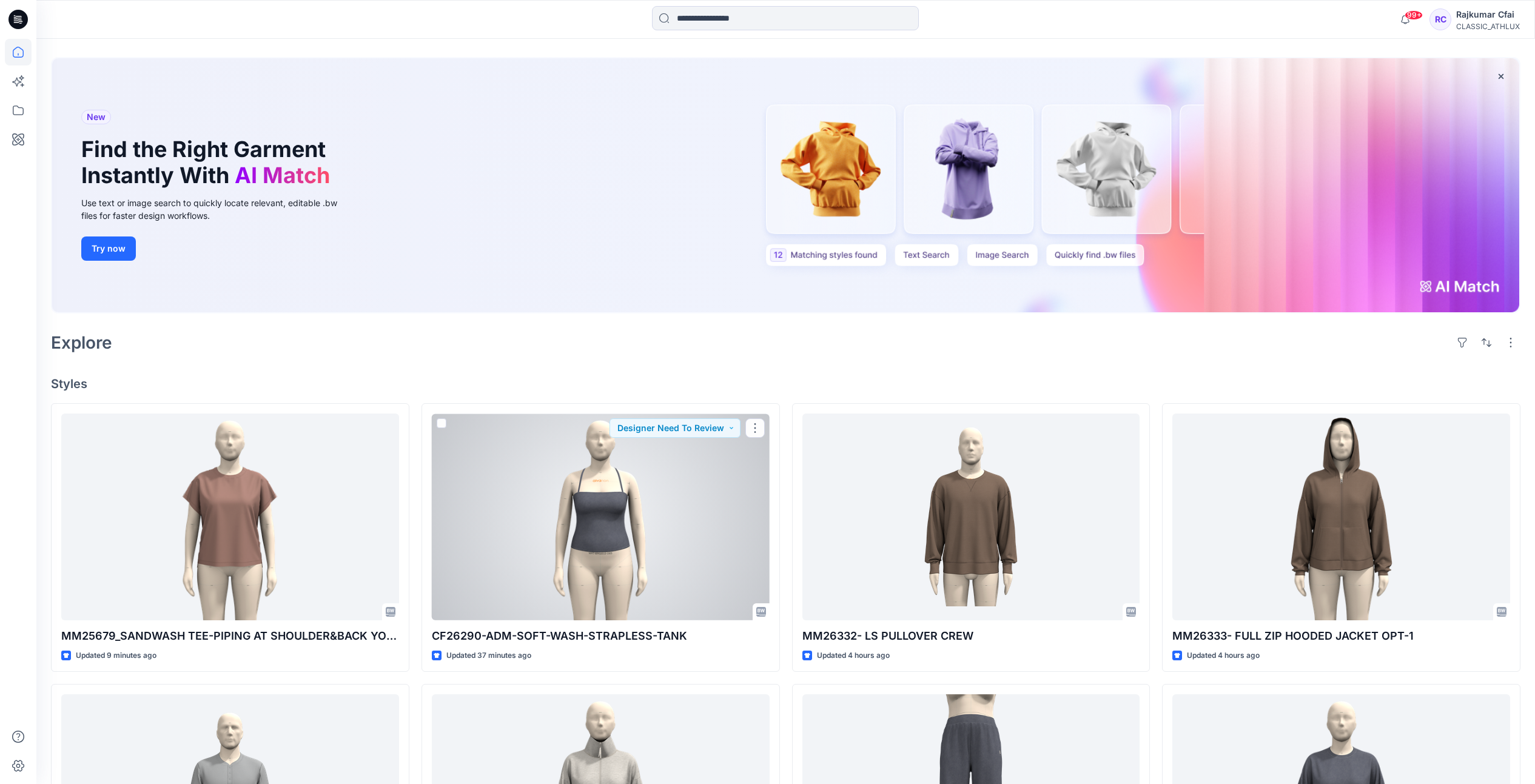
scroll to position [0, 0]
